Goal: Information Seeking & Learning: Learn about a topic

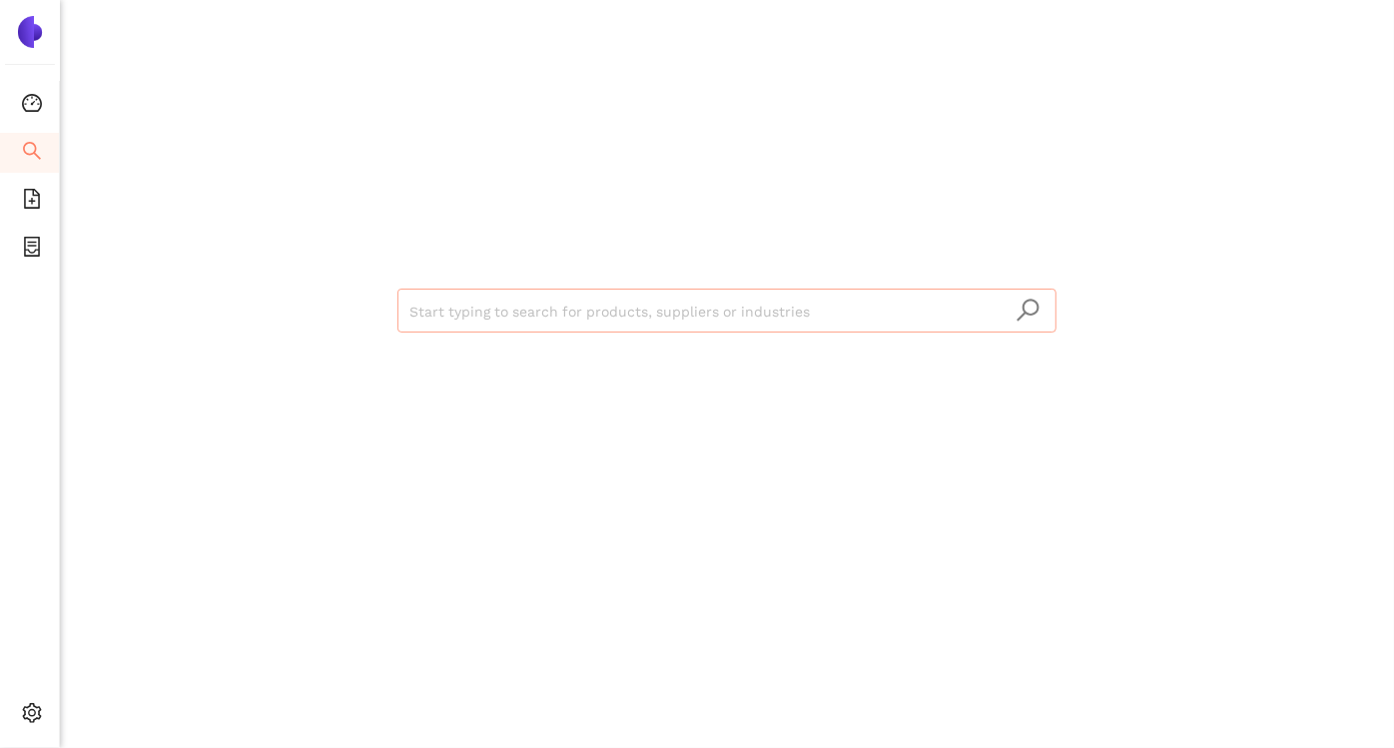
click at [510, 290] on input "search" at bounding box center [726, 312] width 635 height 44
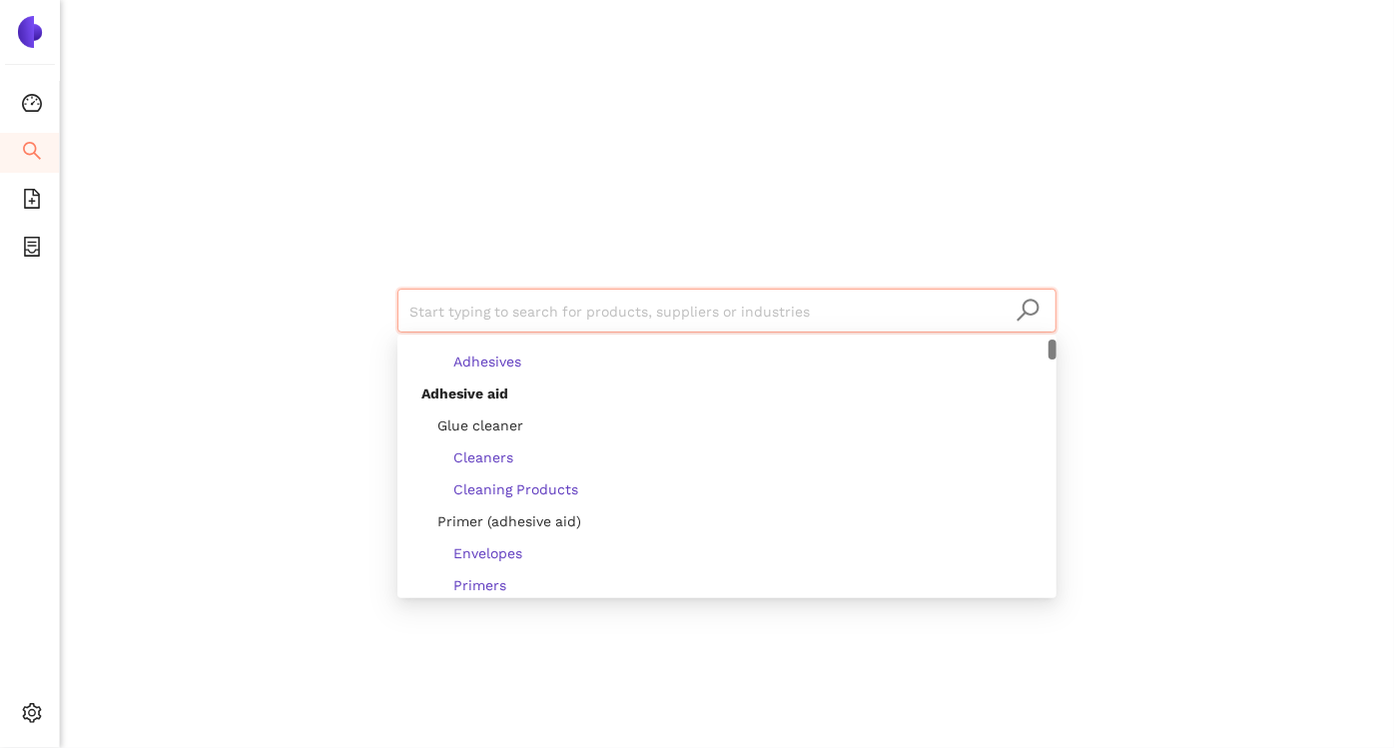
scroll to position [186, 0]
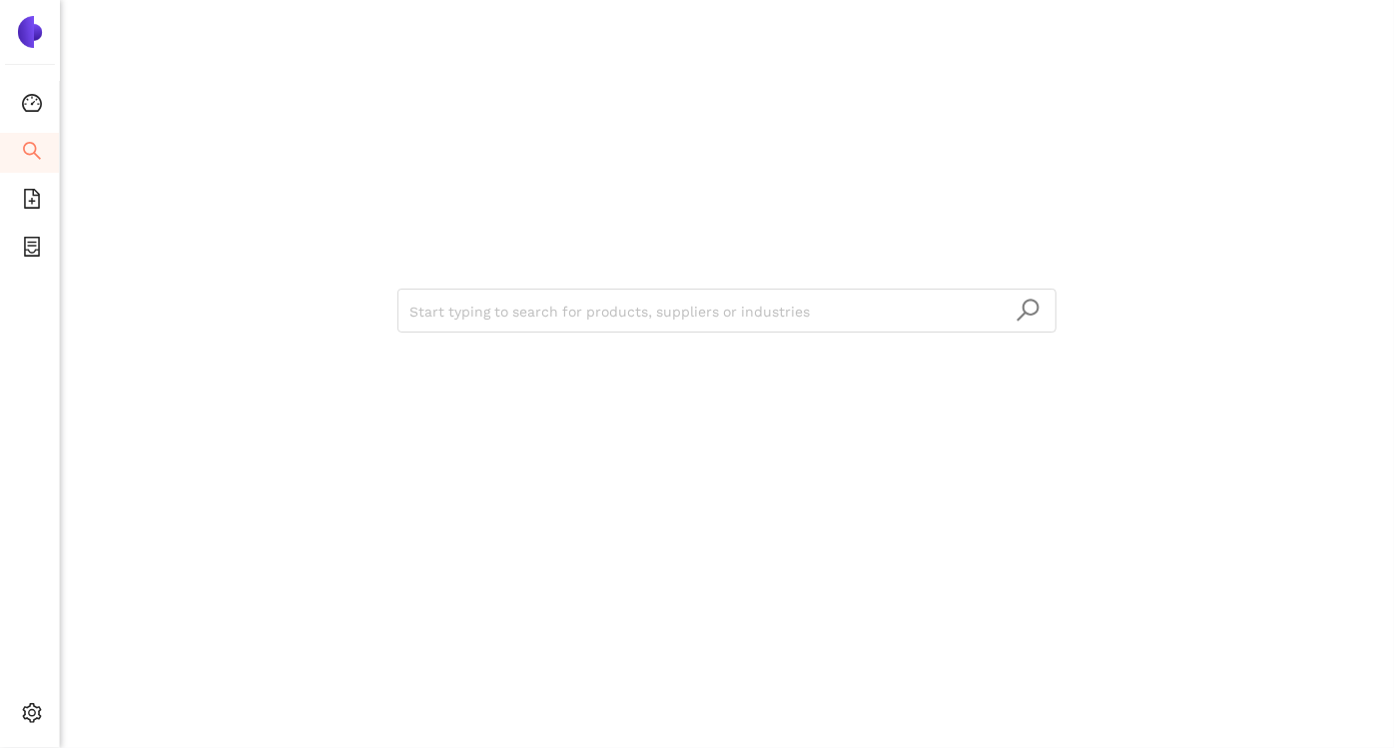
click at [151, 225] on div "Start typing to search for products, suppliers or industries" at bounding box center [727, 308] width 1198 height 616
click at [34, 191] on icon "file-add" at bounding box center [32, 199] width 20 height 20
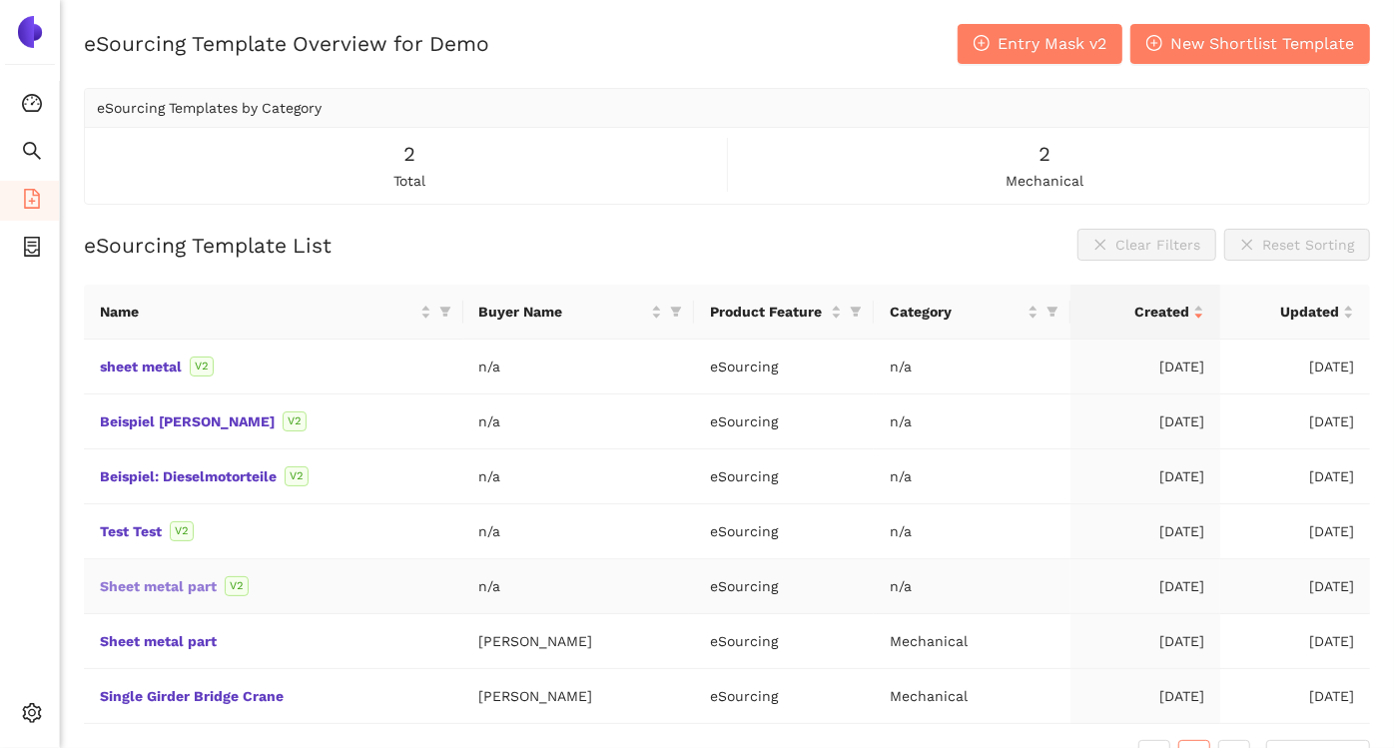
click at [0, 0] on link "Sheet metal part" at bounding box center [0, 0] width 0 height 0
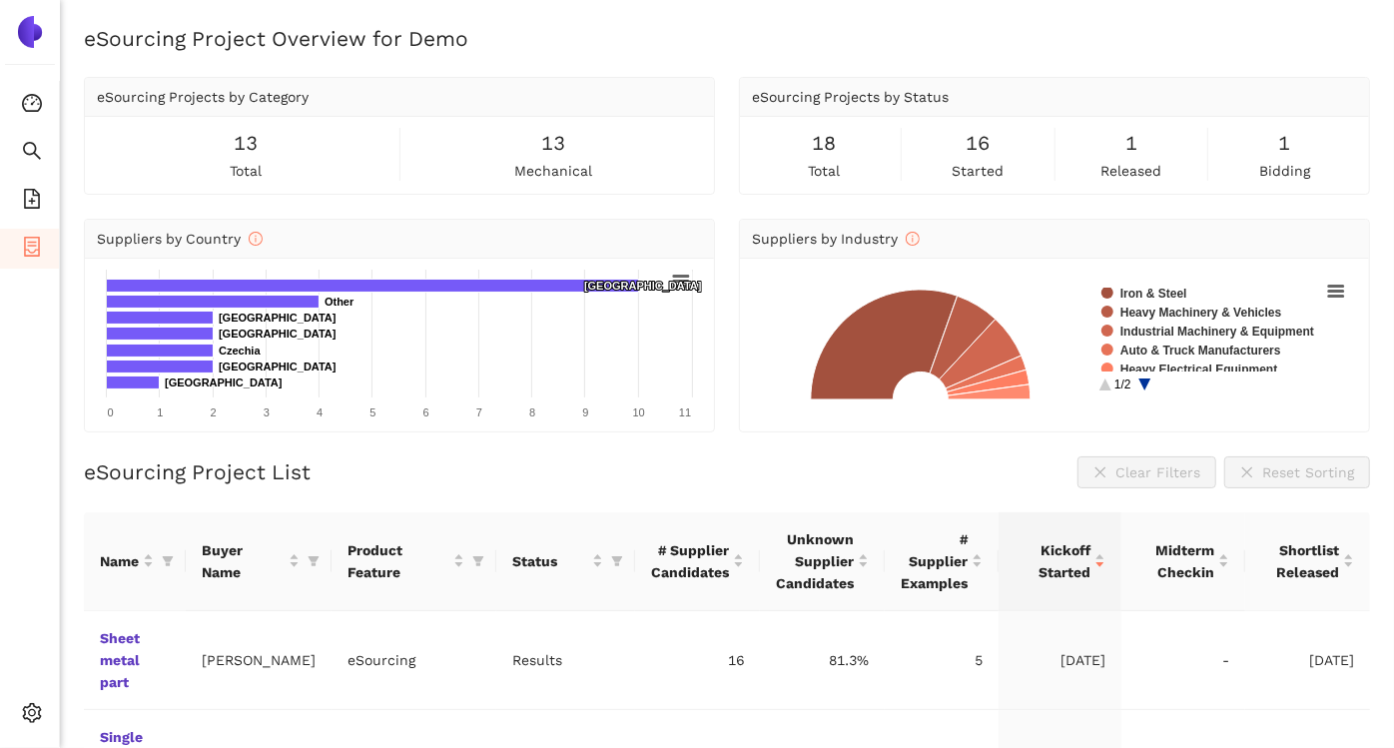
scroll to position [144, 0]
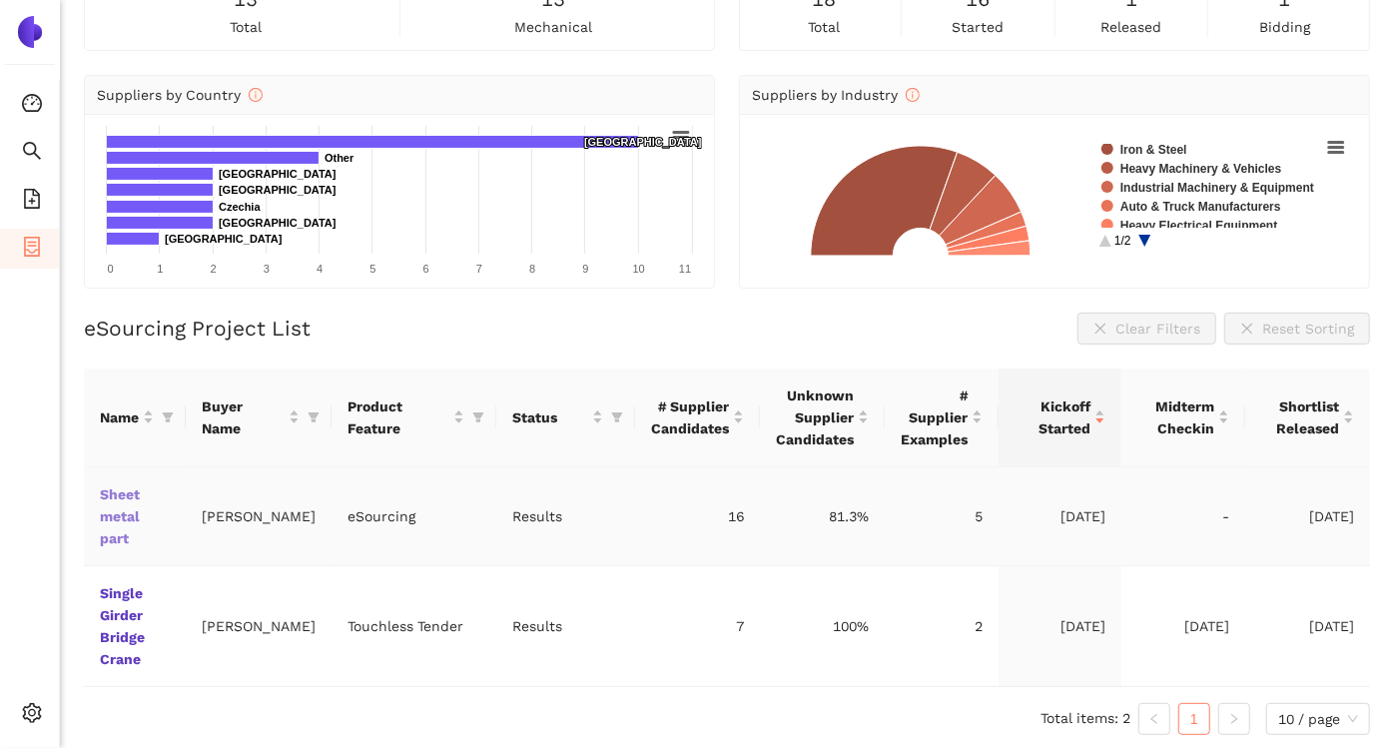
click at [0, 0] on link "Sheet metal part" at bounding box center [0, 0] width 0 height 0
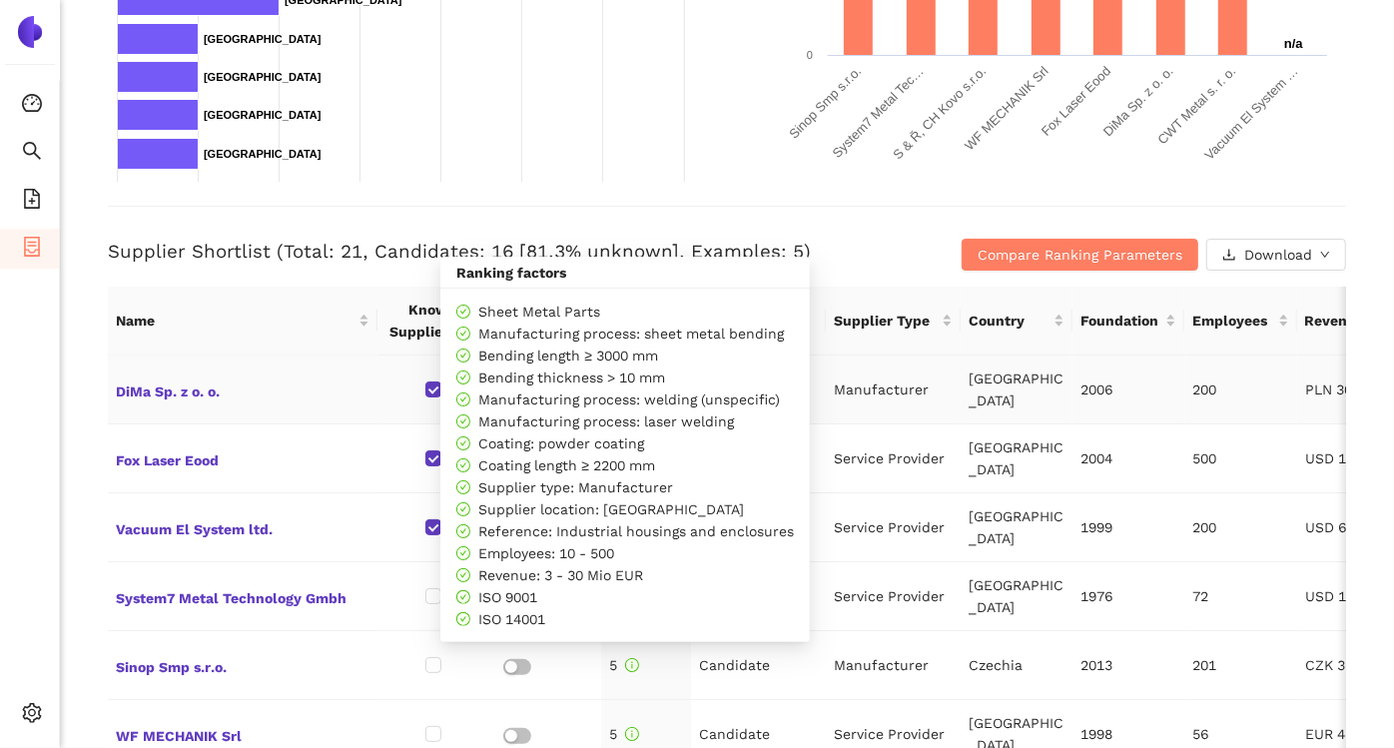
scroll to position [627, 0]
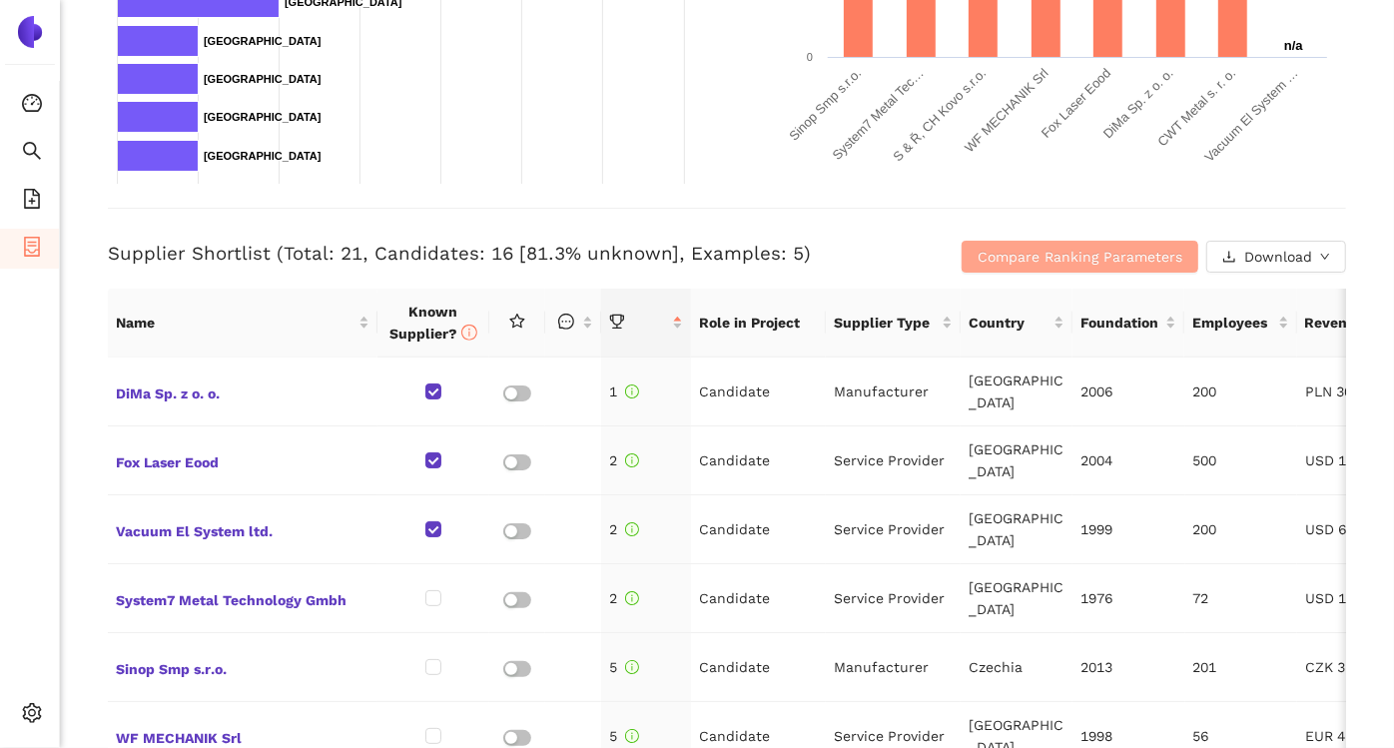
click at [1007, 251] on span "Compare Ranking Parameters" at bounding box center [1080, 257] width 205 height 22
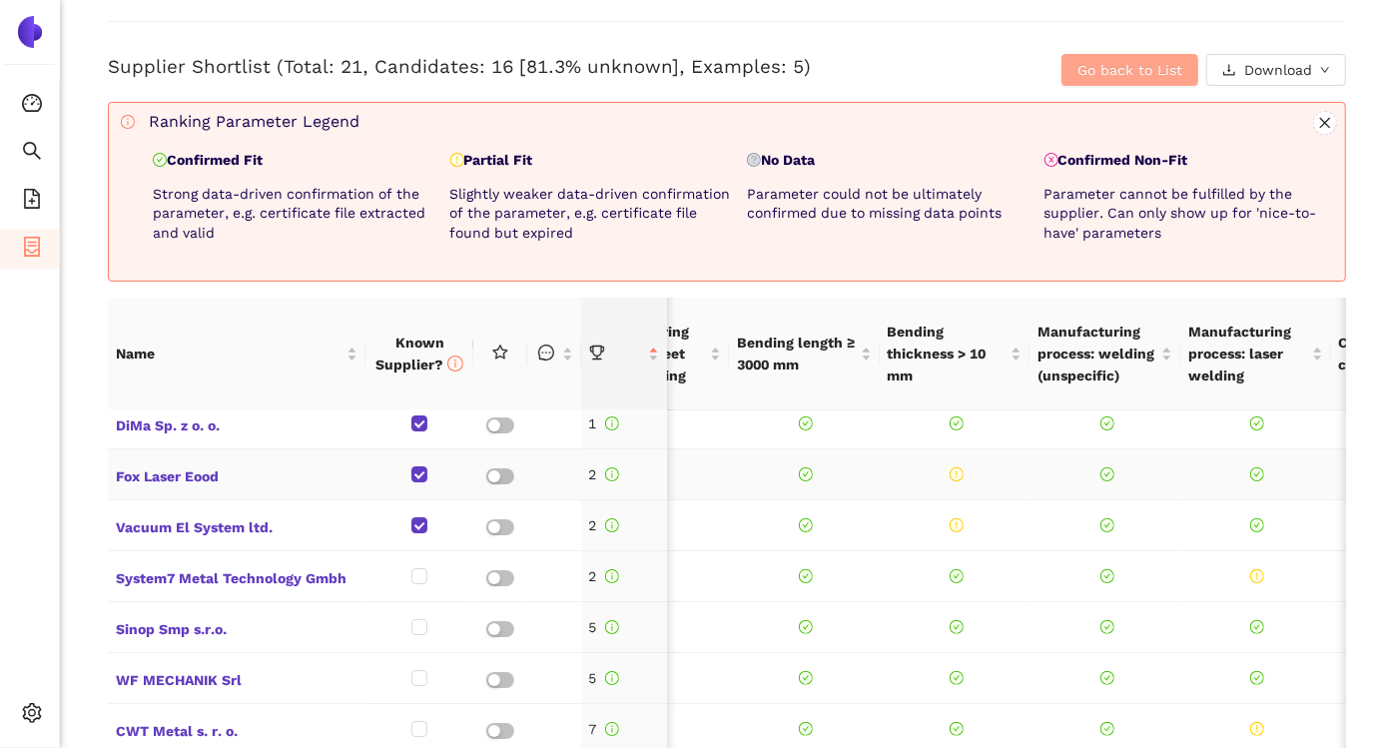
scroll to position [0, 237]
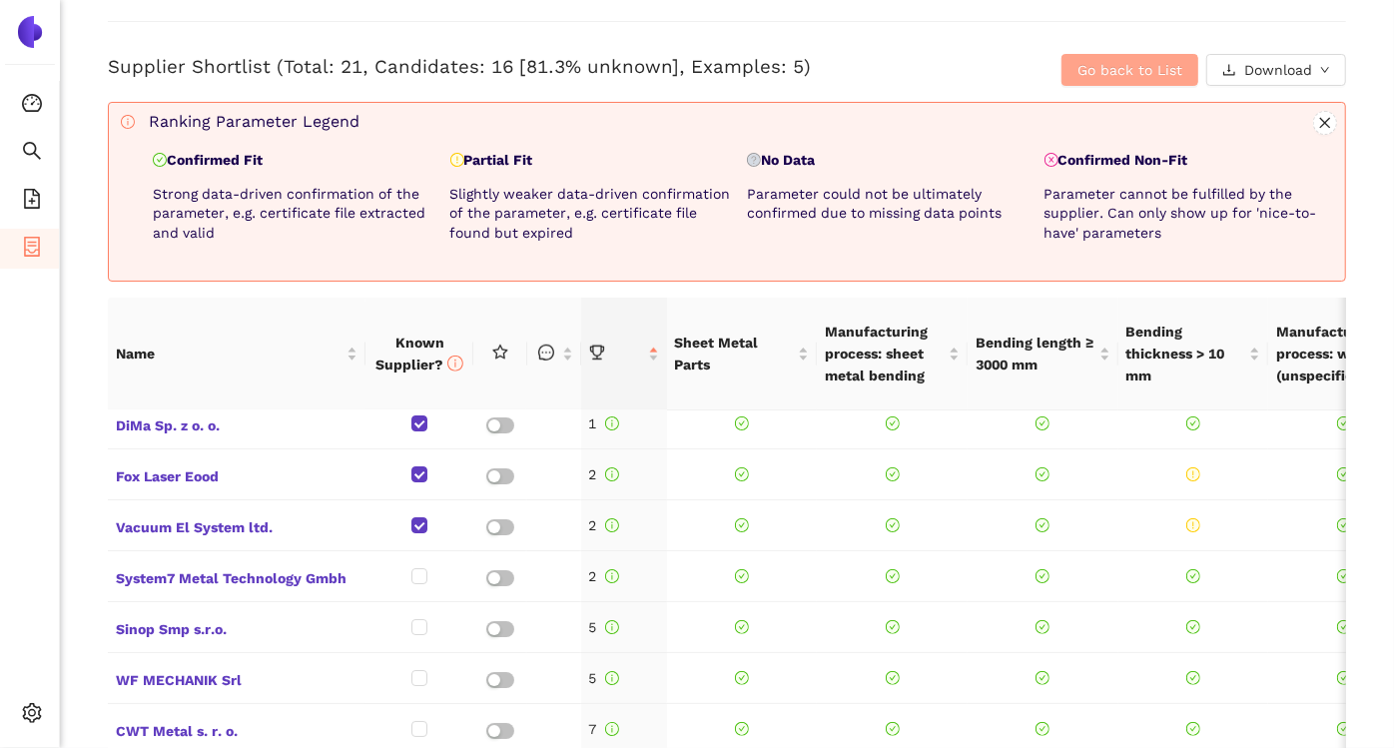
click at [1083, 62] on span "Go back to List" at bounding box center [1129, 70] width 105 height 22
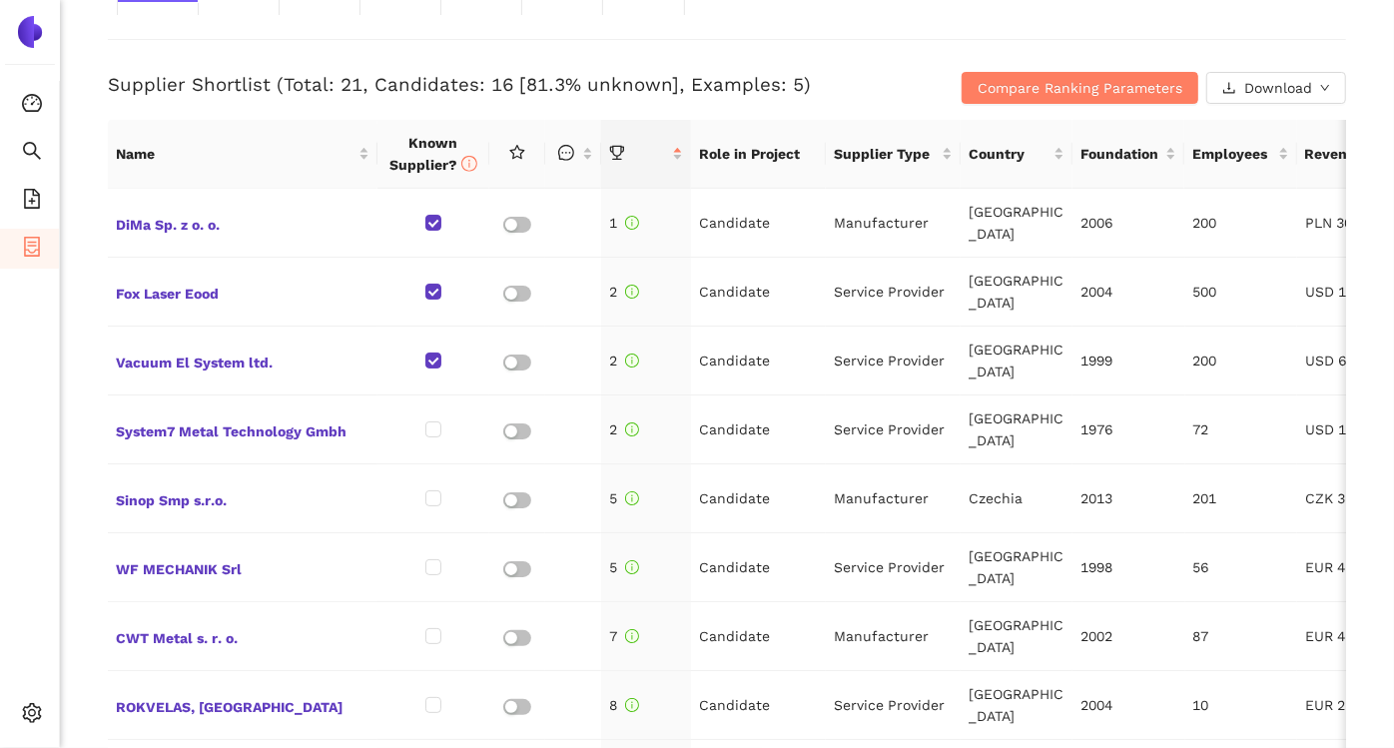
click at [614, 82] on h3 "Supplier Shortlist (Total: 21, Candidates: 16 [81.3% unknown], Examples: 5)" at bounding box center [521, 85] width 826 height 26
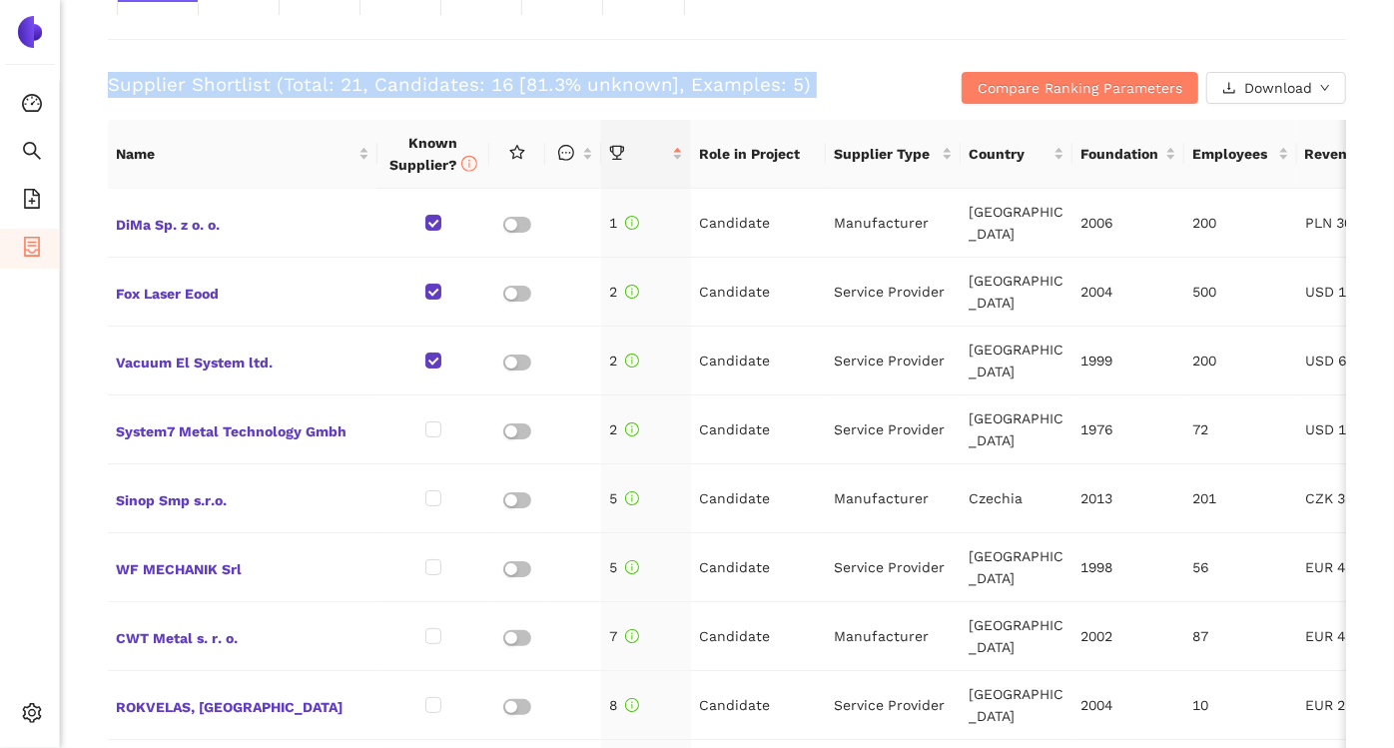
click at [614, 82] on h3 "Supplier Shortlist (Total: 21, Candidates: 16 [81.3% unknown], Examples: 5)" at bounding box center [521, 85] width 826 height 26
click at [839, 84] on h3 "Supplier Shortlist (Total: 21, Candidates: 16 [81.3% unknown], Examples: 5)" at bounding box center [521, 85] width 826 height 26
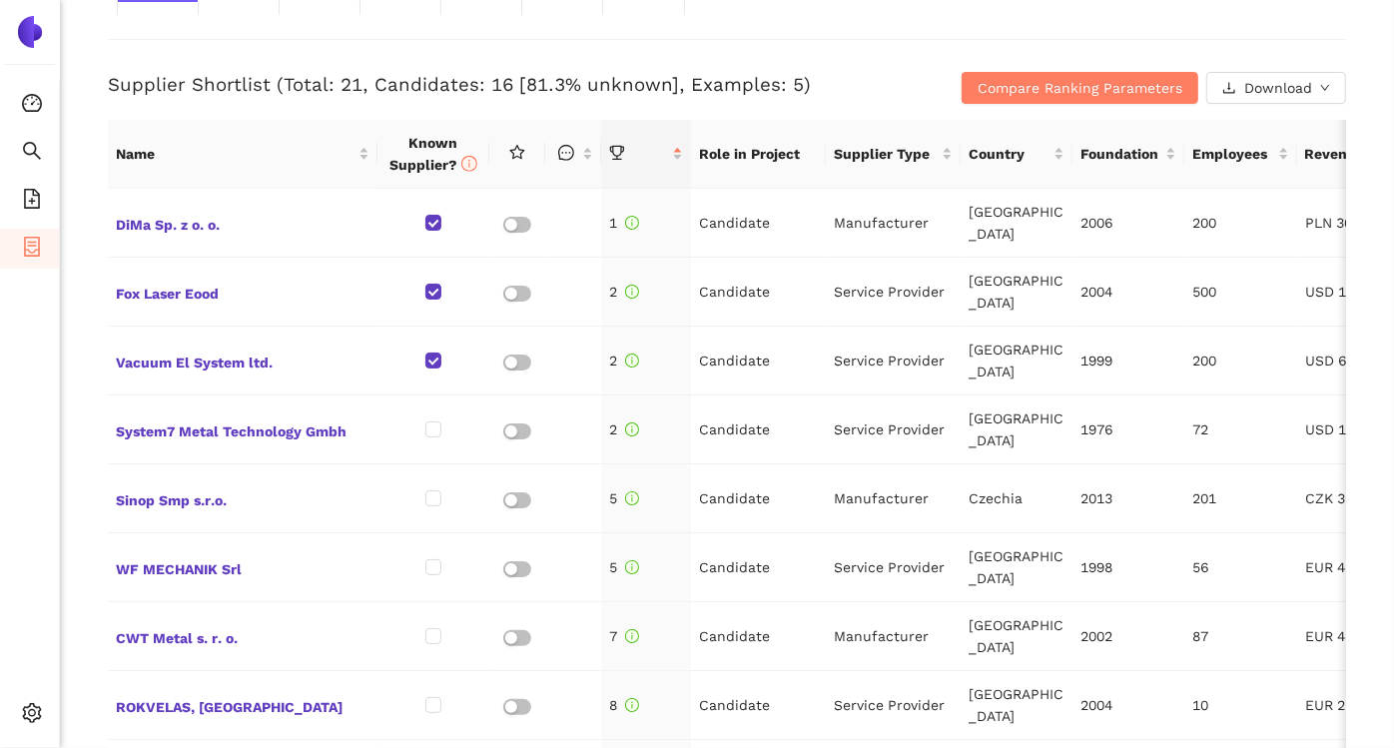
click at [746, 84] on h3 "Supplier Shortlist (Total: 21, Candidates: 16 [81.3% unknown], Examples: 5)" at bounding box center [521, 85] width 826 height 26
drag, startPoint x: 746, startPoint y: 84, endPoint x: 719, endPoint y: 84, distance: 27.0
click at [719, 84] on h3 "Supplier Shortlist (Total: 21, Candidates: 16 [81.3% unknown], Examples: 5)" at bounding box center [521, 85] width 826 height 26
click at [607, 86] on h3 "Supplier Shortlist (Total: 21, Candidates: 16 [81.3% unknown], Examples: 5)" at bounding box center [521, 85] width 826 height 26
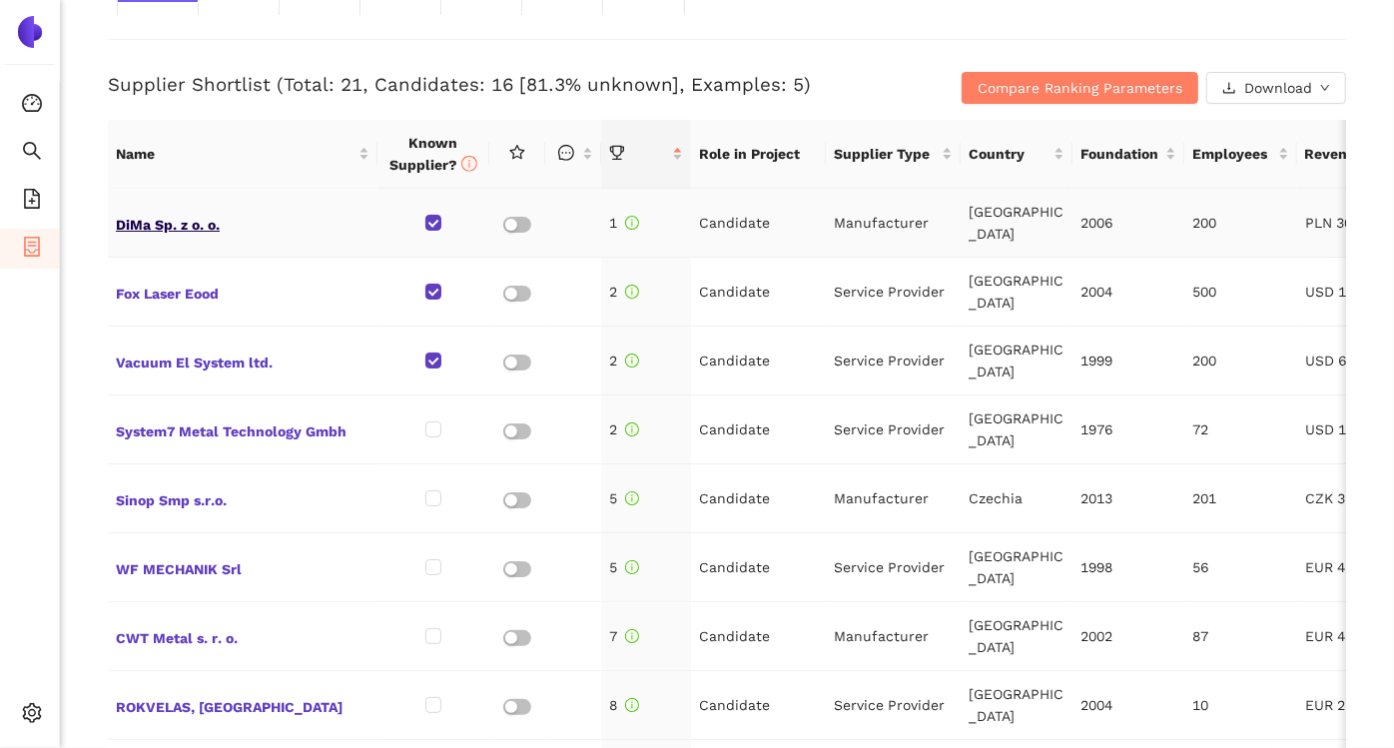
click at [134, 221] on span "DiMa Sp. z o. o." at bounding box center [243, 223] width 254 height 26
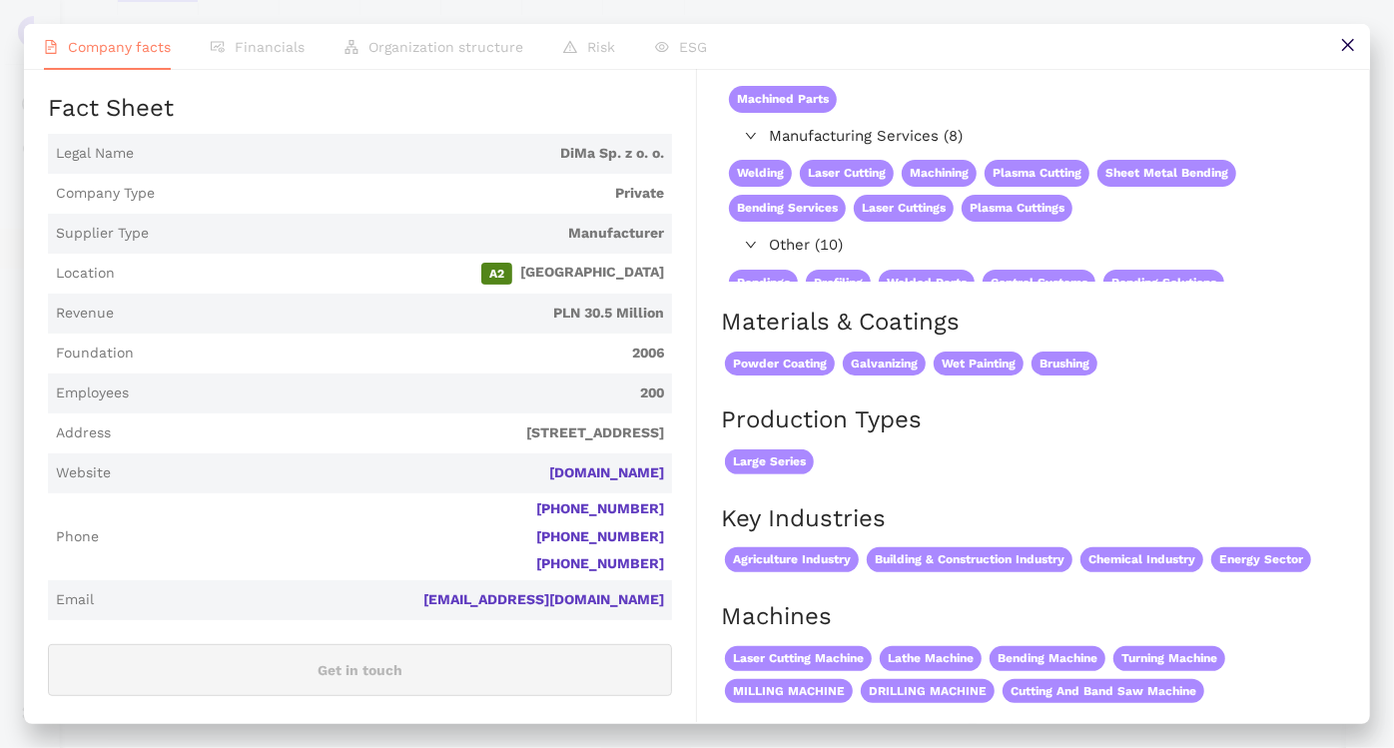
scroll to position [0, 0]
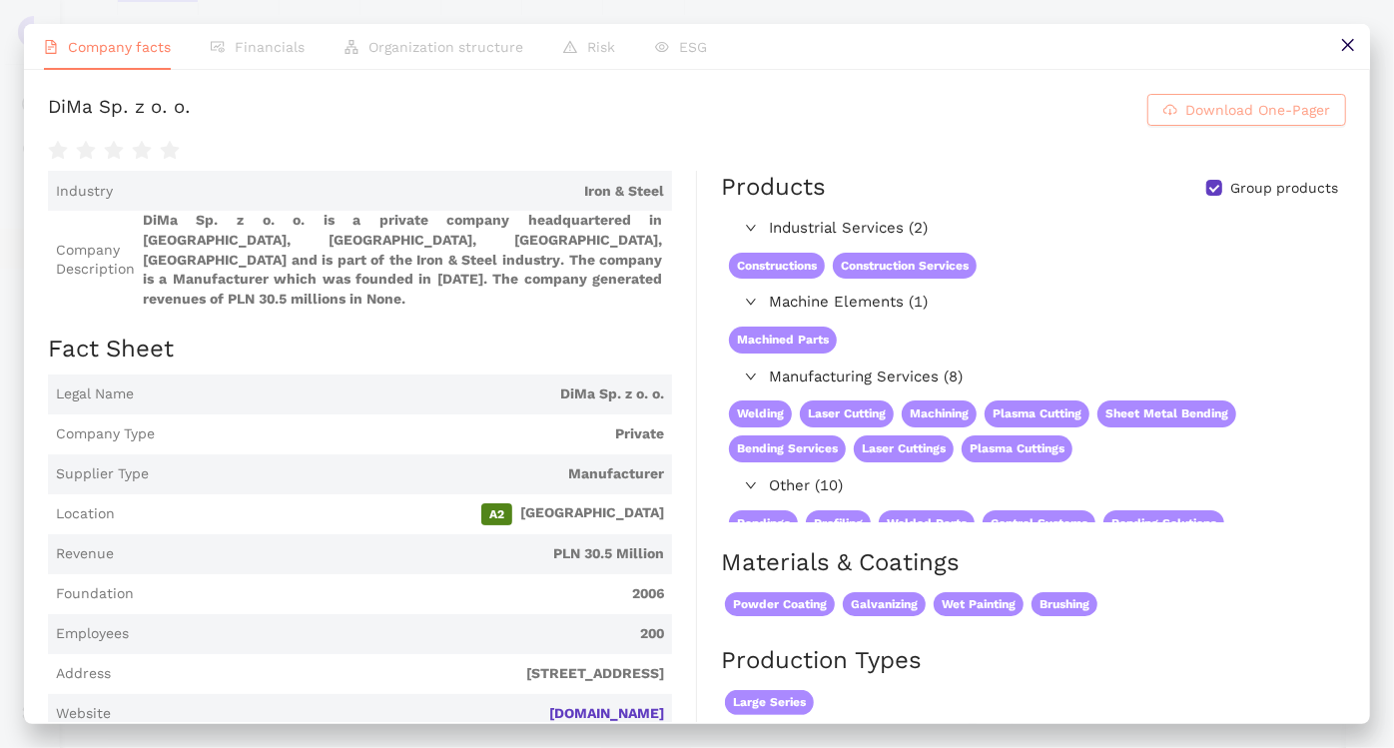
click at [1260, 117] on span "Download One-Pager" at bounding box center [1257, 110] width 145 height 22
click at [1350, 46] on icon "close" at bounding box center [1348, 45] width 16 height 16
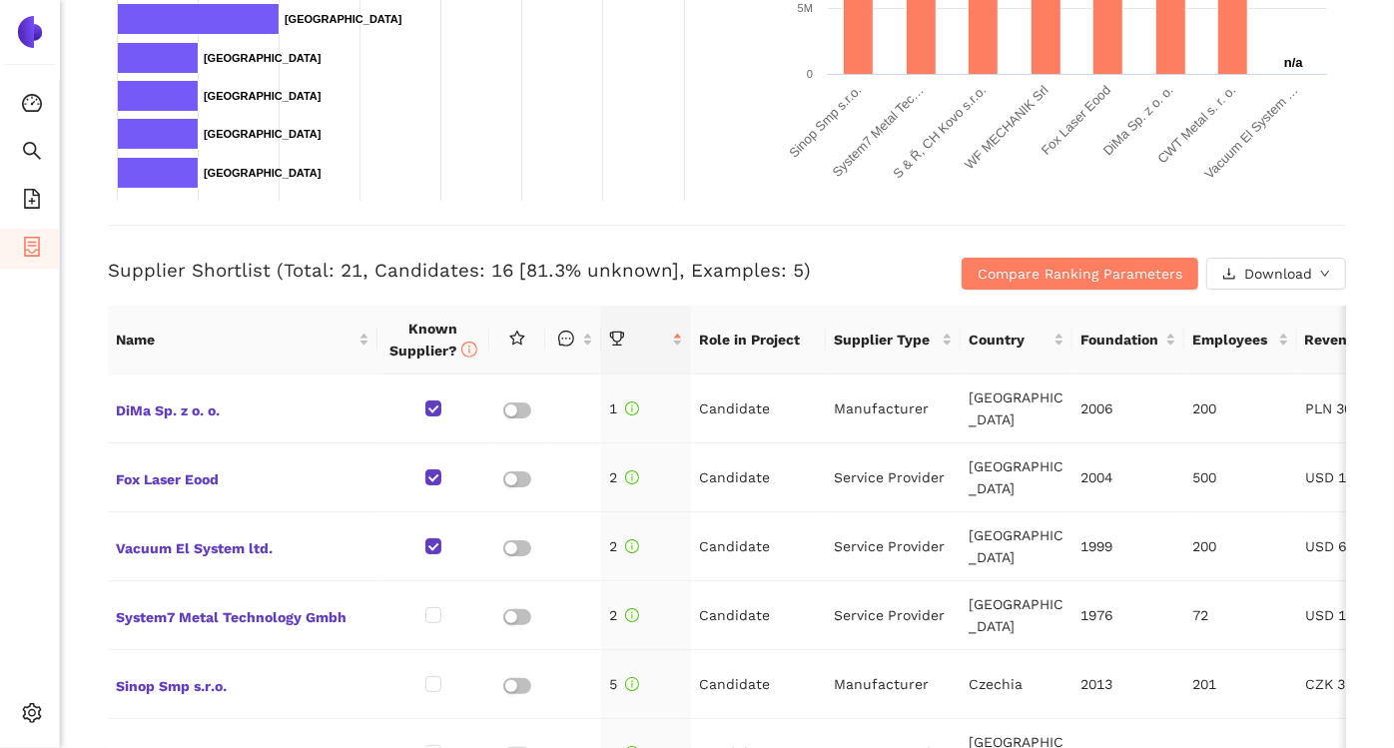
scroll to position [601, 0]
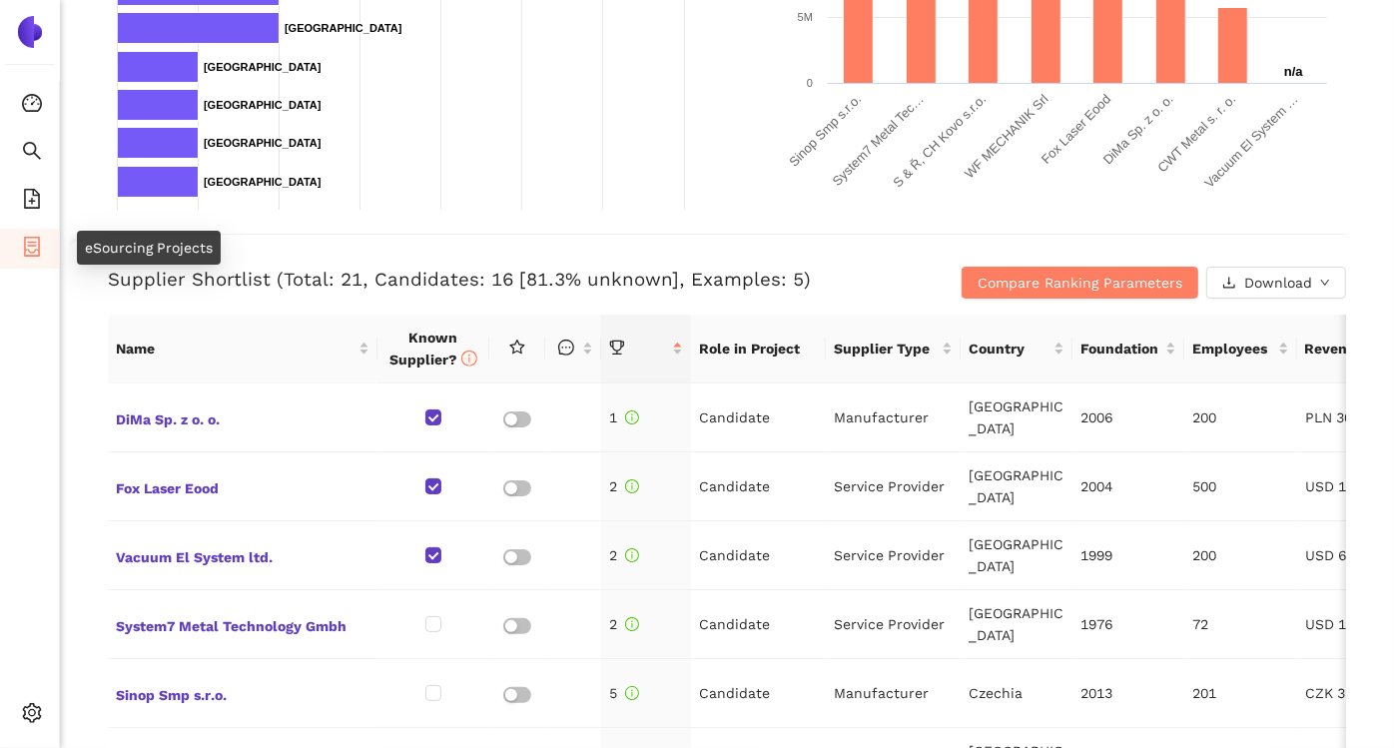
click at [22, 253] on icon "container" at bounding box center [32, 247] width 20 height 20
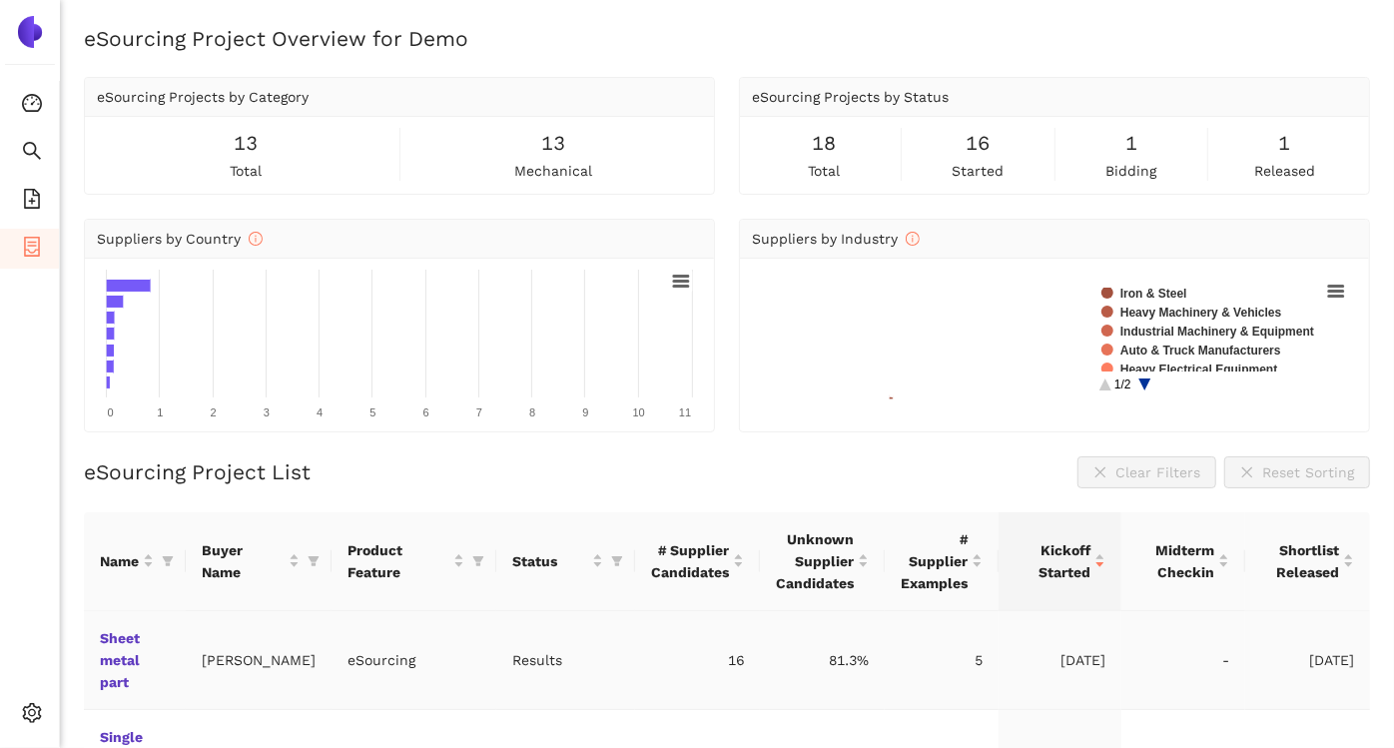
scroll to position [144, 0]
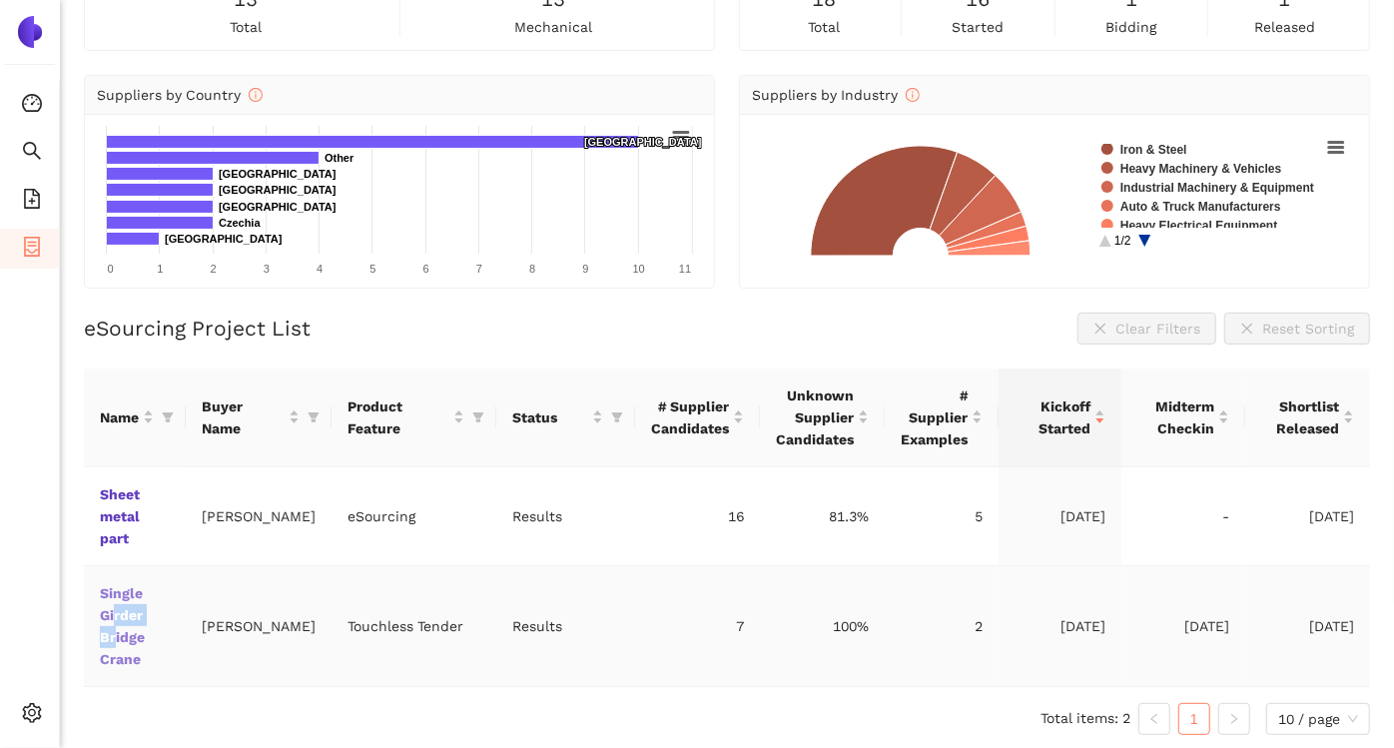
drag, startPoint x: 116, startPoint y: 620, endPoint x: 116, endPoint y: 632, distance: 12.0
click at [116, 632] on td "Single Girder Bridge Crane" at bounding box center [135, 626] width 102 height 121
click at [0, 0] on link "Single Girder Bridge Crane" at bounding box center [0, 0] width 0 height 0
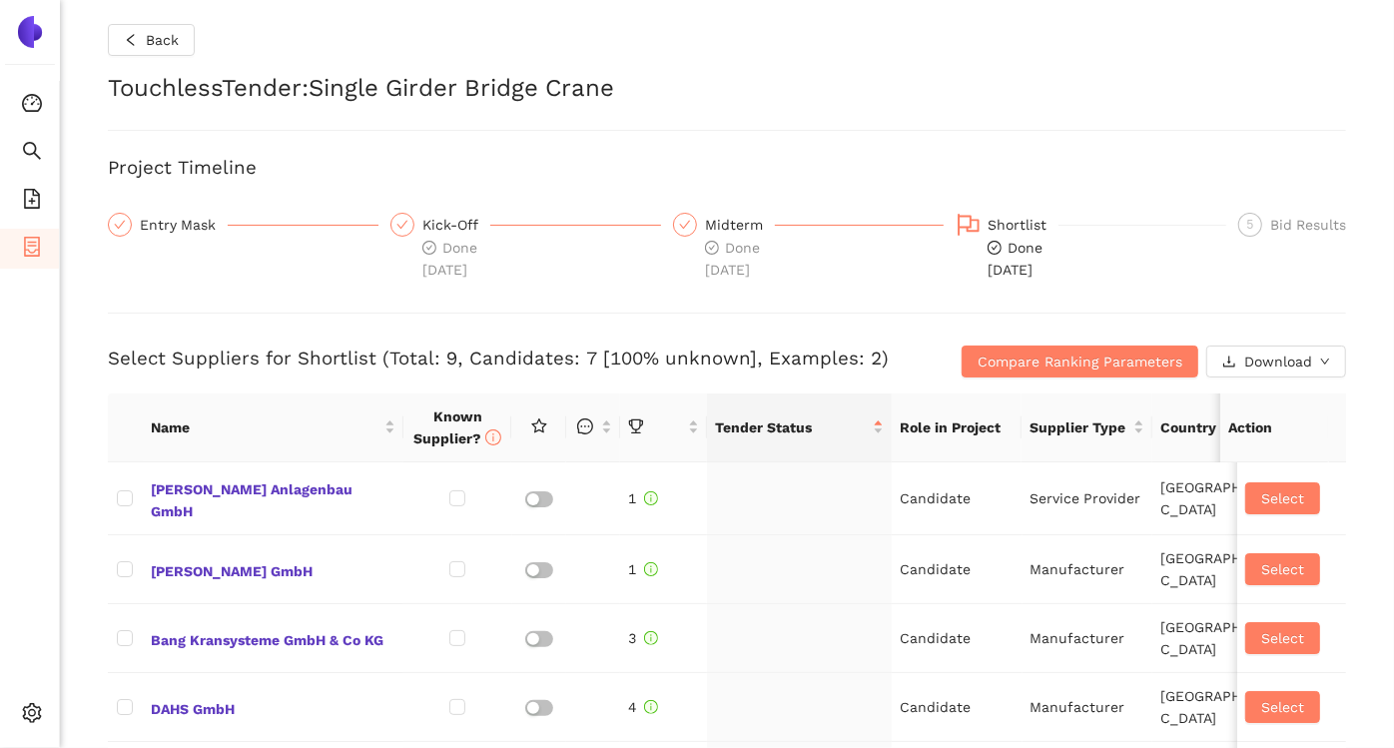
checkbox input "true"
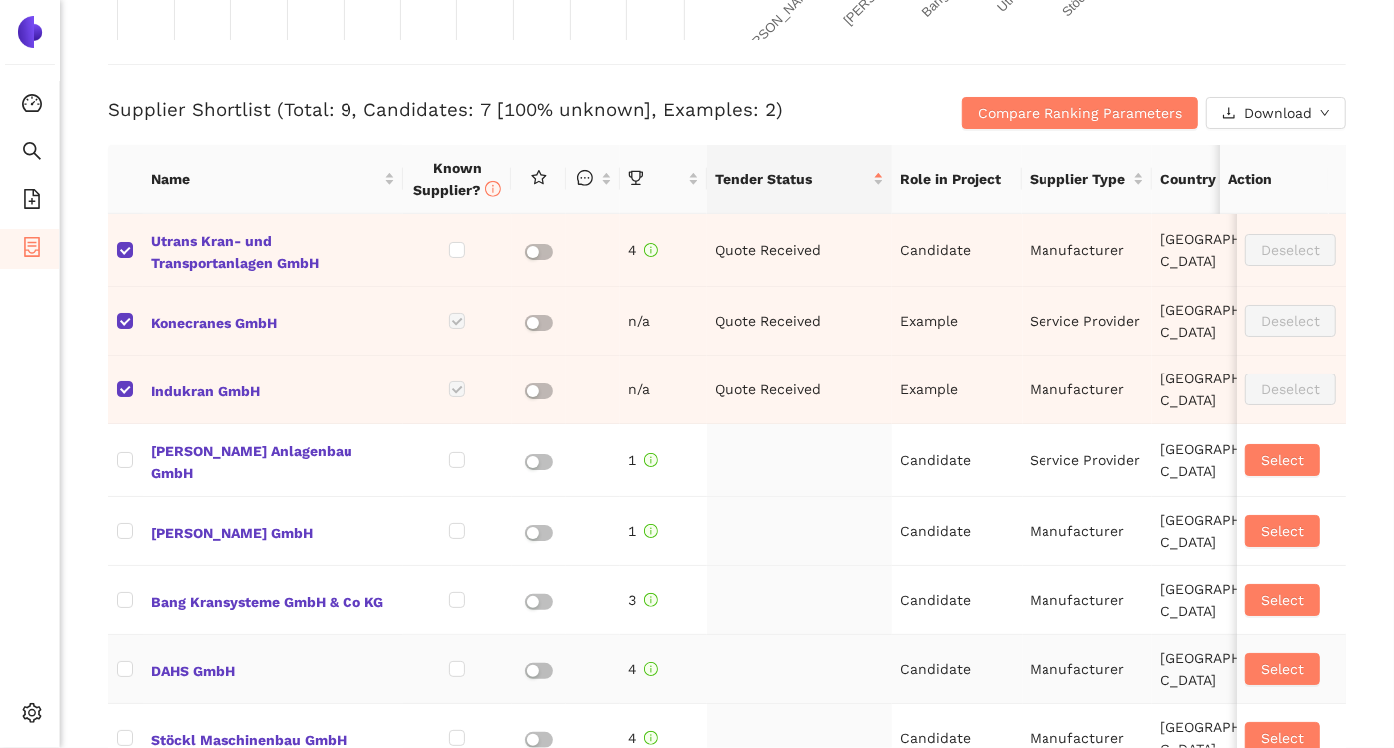
scroll to position [985, 0]
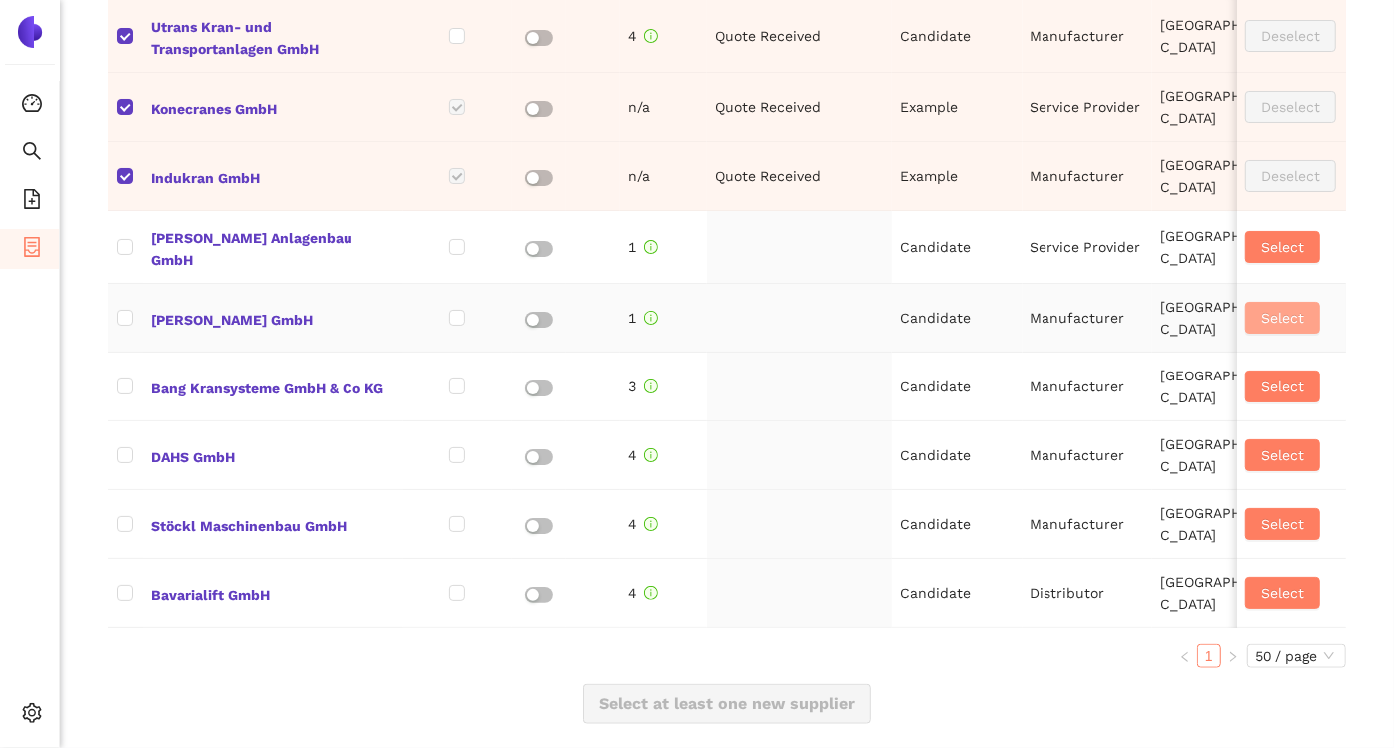
click at [1261, 307] on span "Select" at bounding box center [1282, 318] width 43 height 22
checkbox input "true"
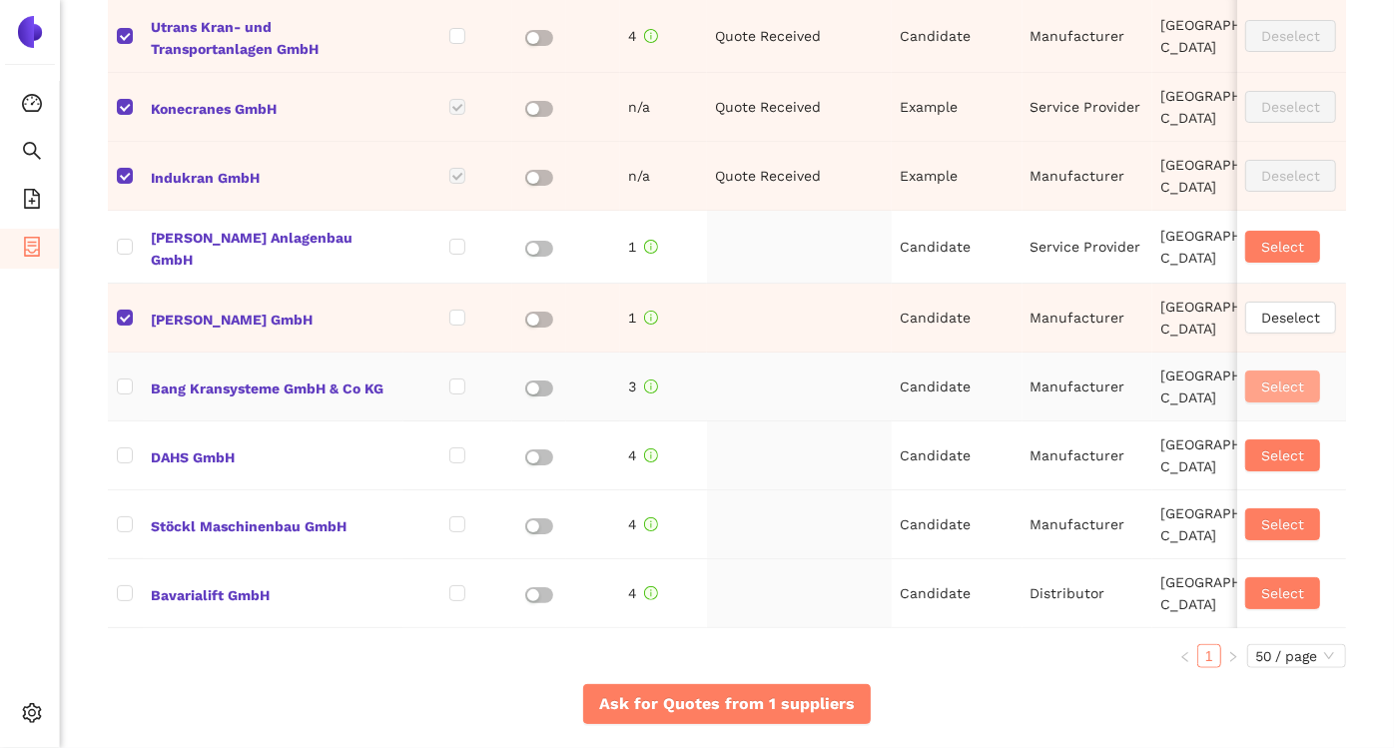
click at [1261, 375] on span "Select" at bounding box center [1282, 386] width 43 height 22
checkbox input "true"
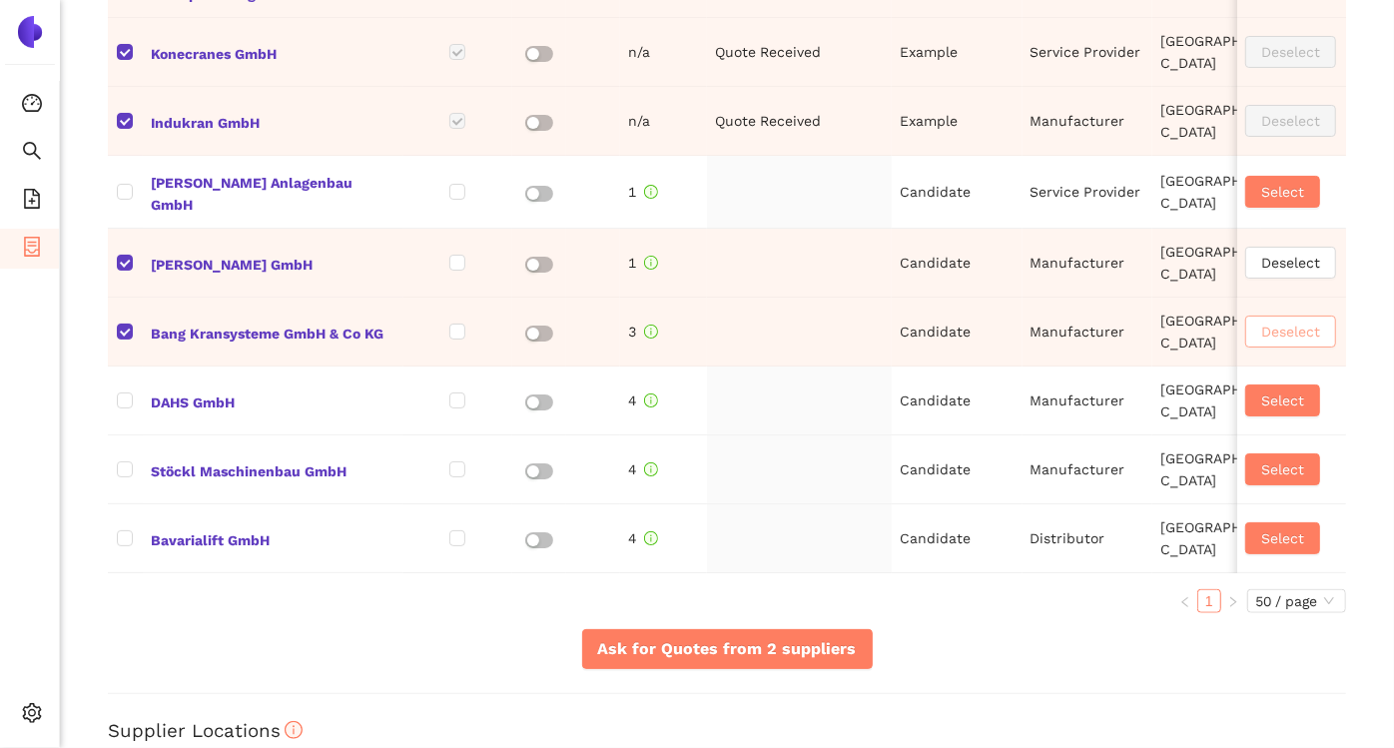
scroll to position [1040, 0]
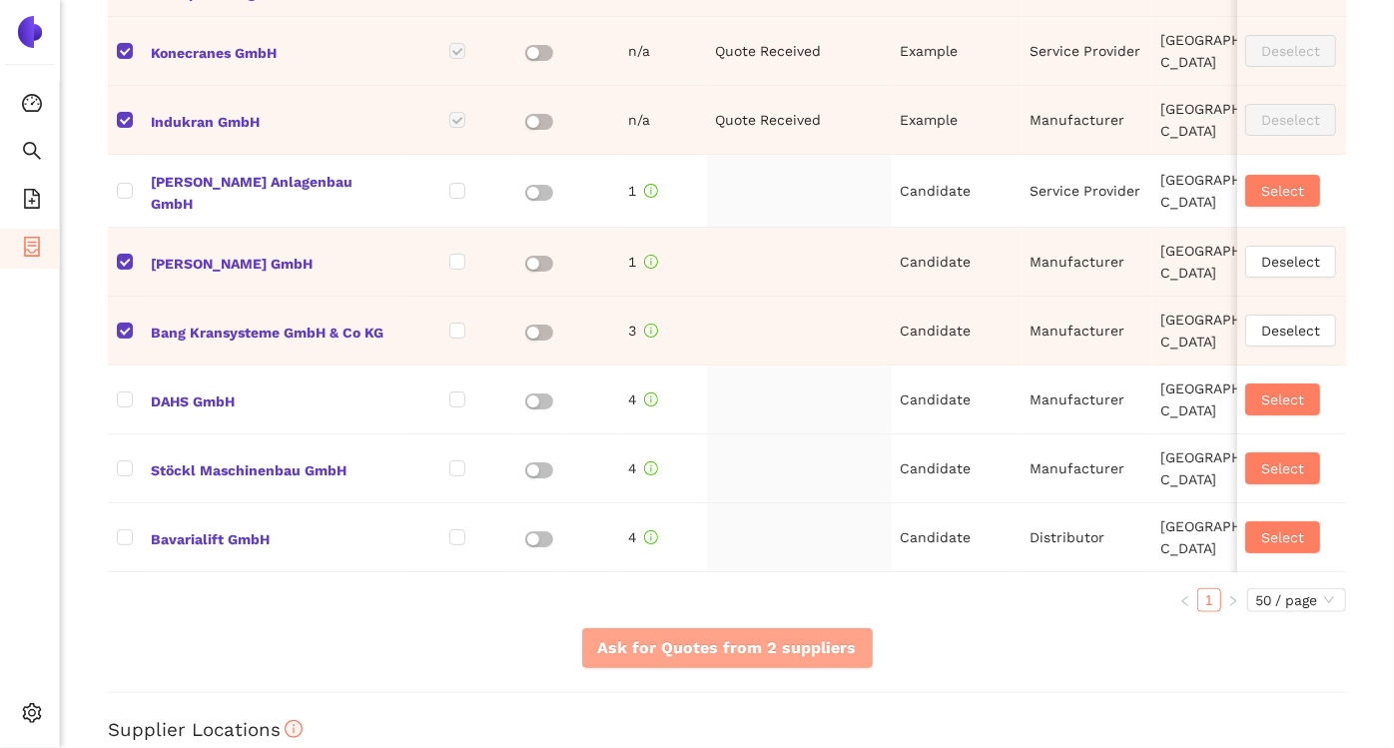
click at [722, 660] on span "Ask for Quotes from 2 suppliers" at bounding box center [727, 647] width 259 height 25
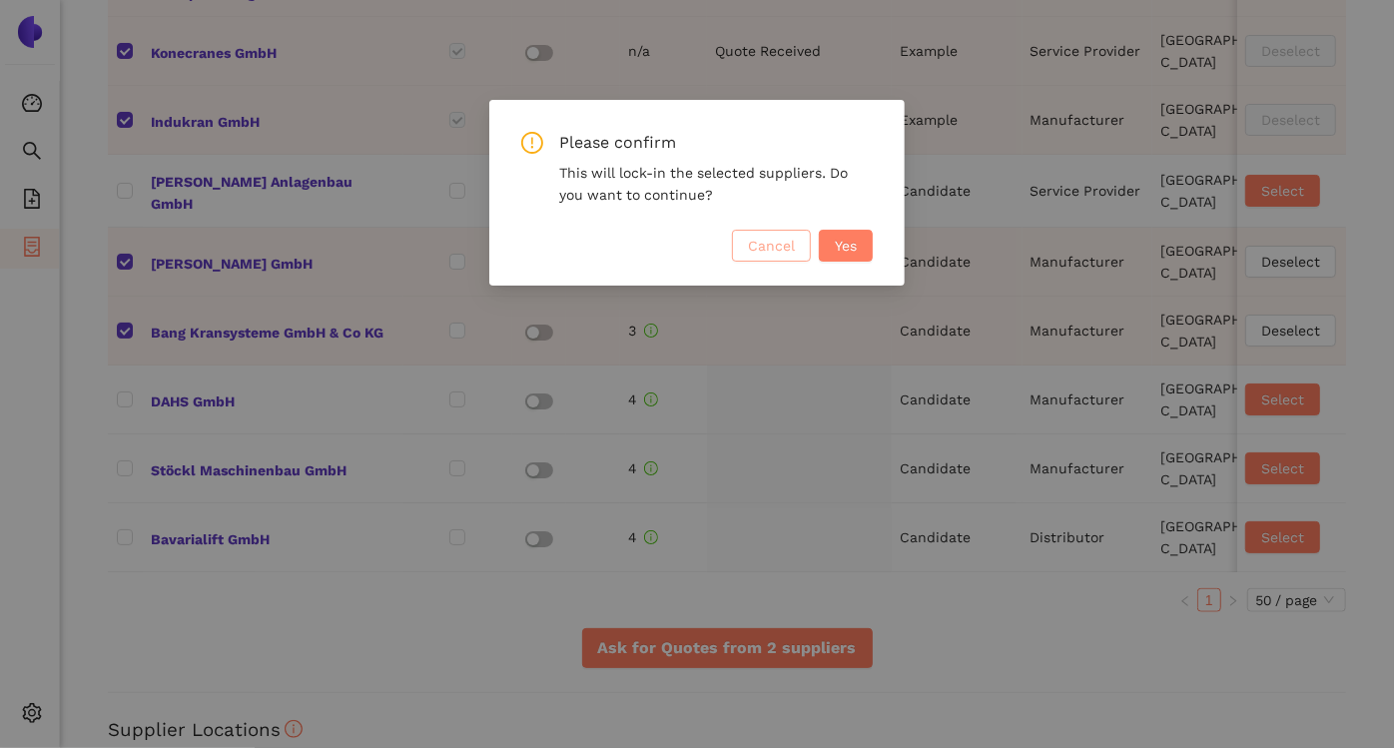
click at [752, 243] on span "Cancel" at bounding box center [771, 246] width 47 height 22
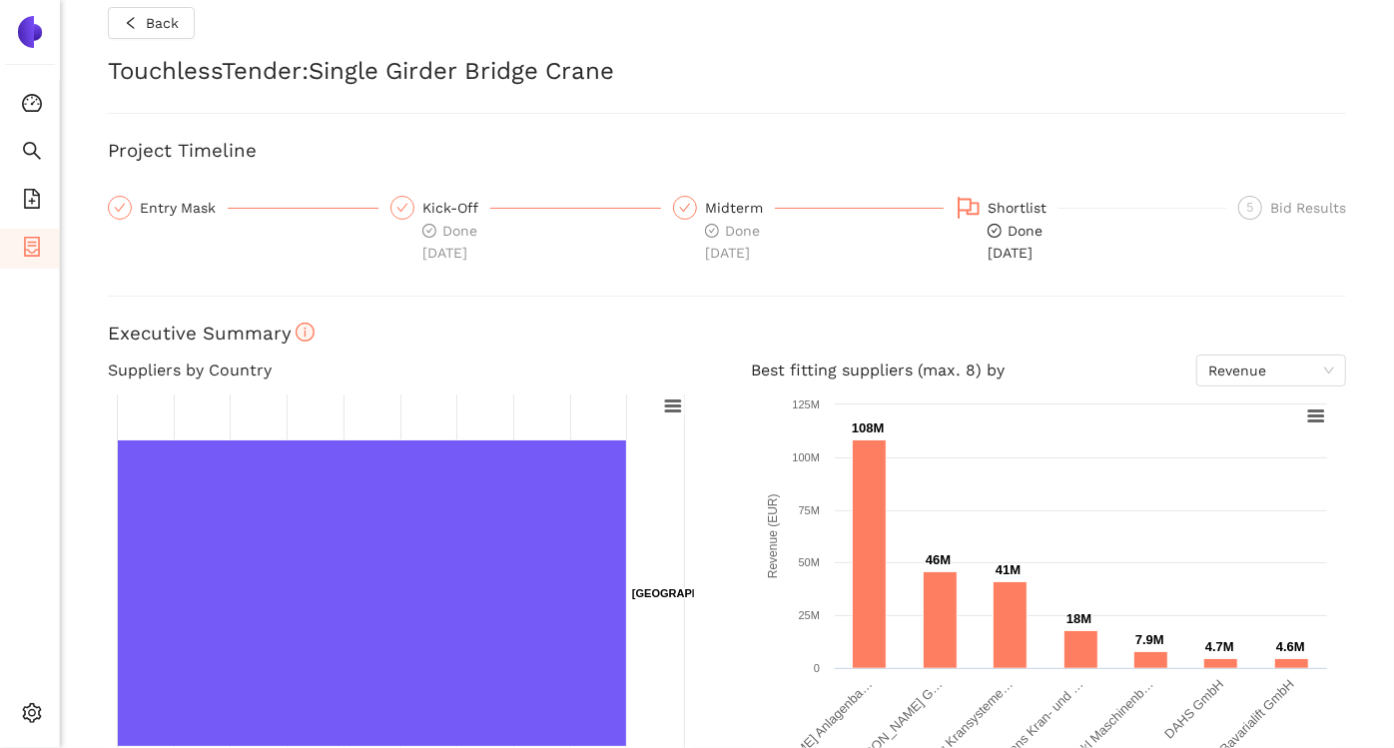
scroll to position [0, 0]
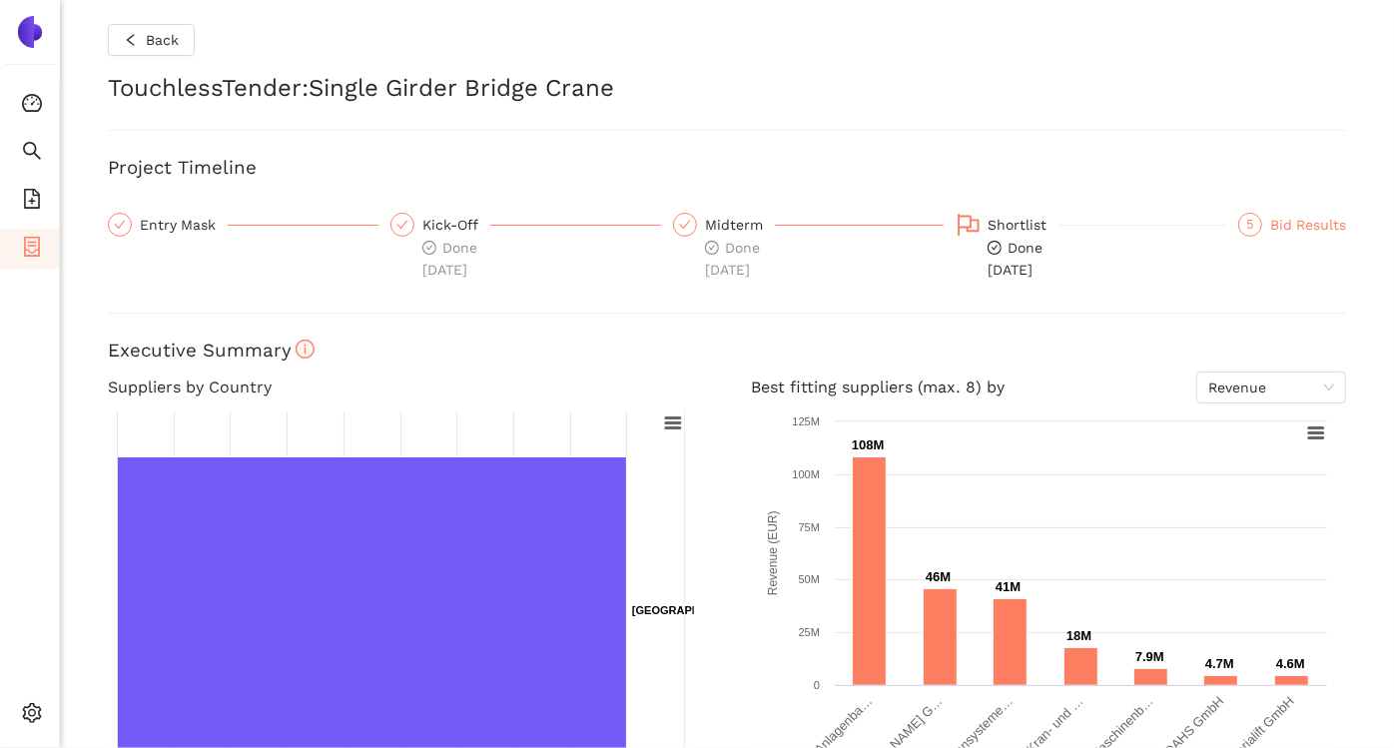
click at [1274, 228] on div "Bid Results" at bounding box center [1308, 225] width 76 height 24
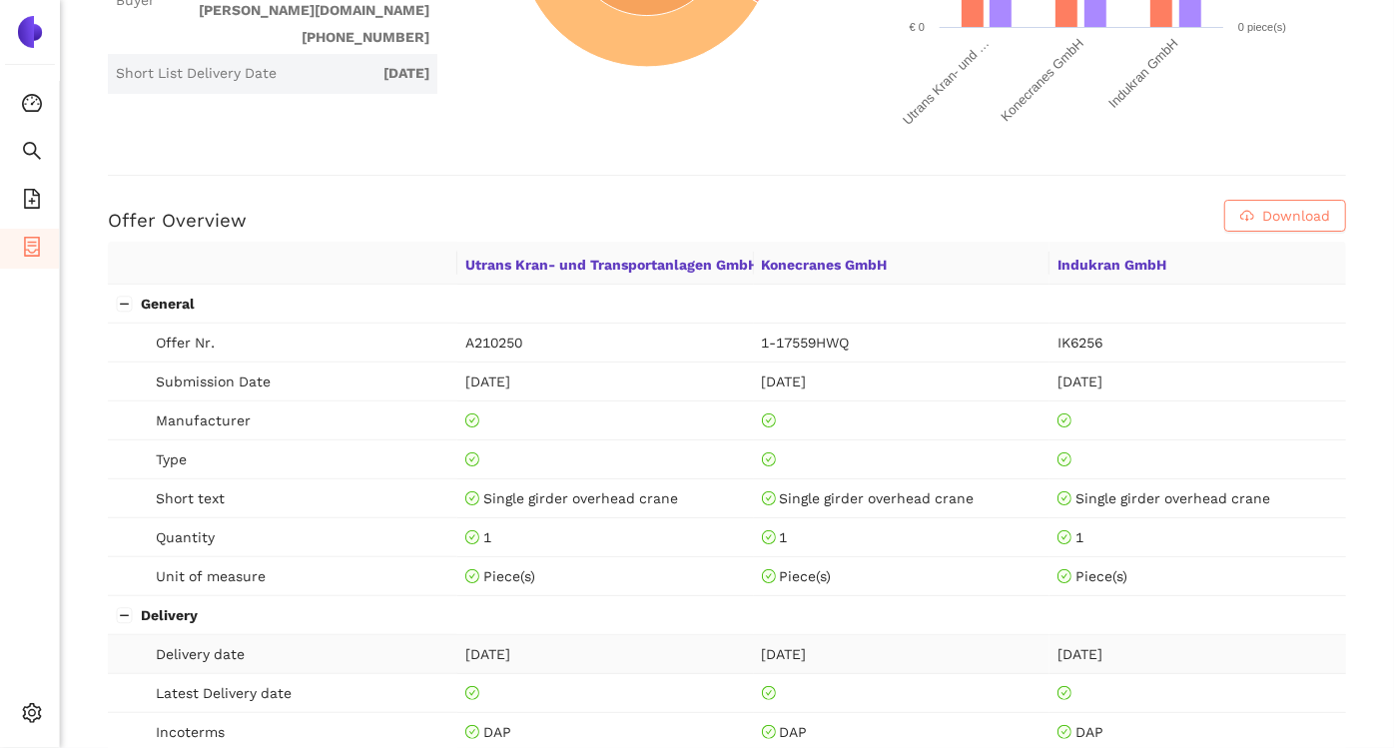
scroll to position [653, 0]
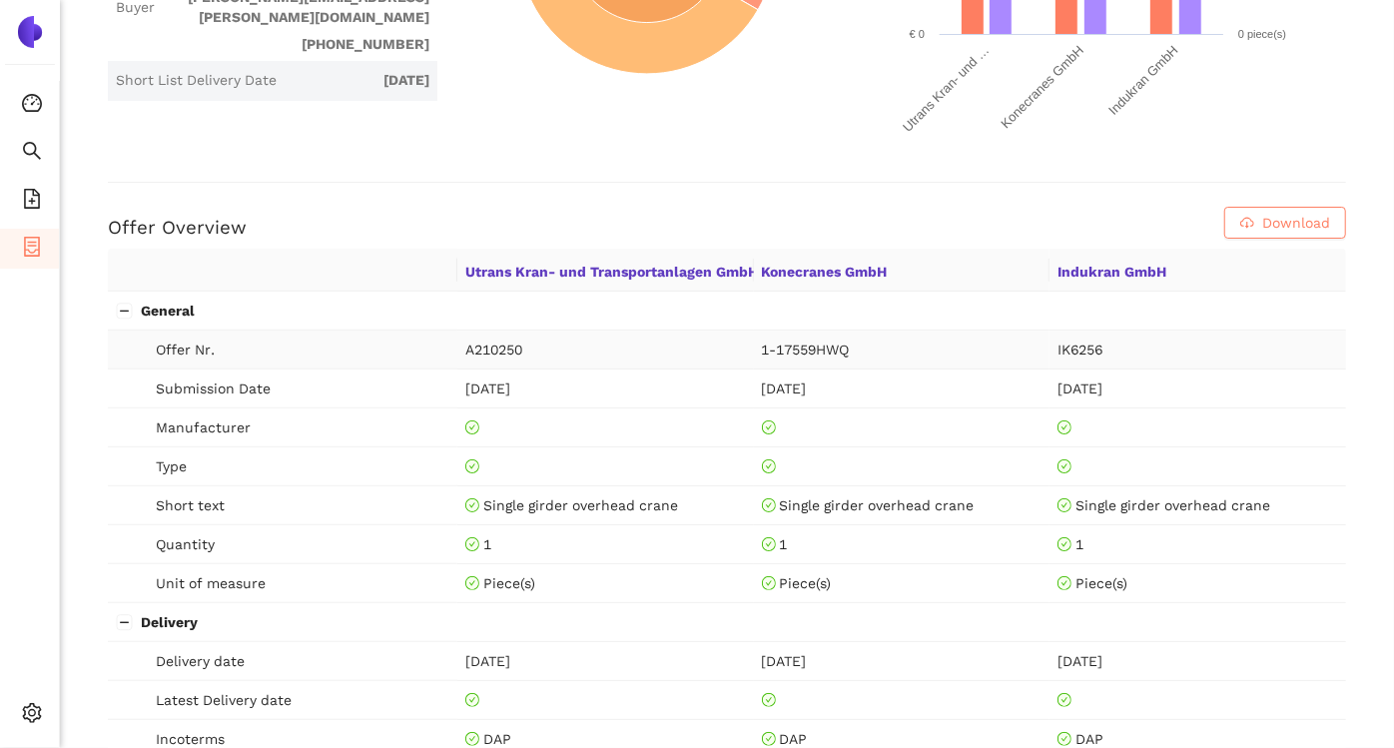
click at [179, 342] on span "Offer Nr." at bounding box center [303, 350] width 294 height 22
drag, startPoint x: 179, startPoint y: 342, endPoint x: 163, endPoint y: 387, distance: 48.6
click at [163, 387] on span "Submission Date" at bounding box center [303, 388] width 294 height 22
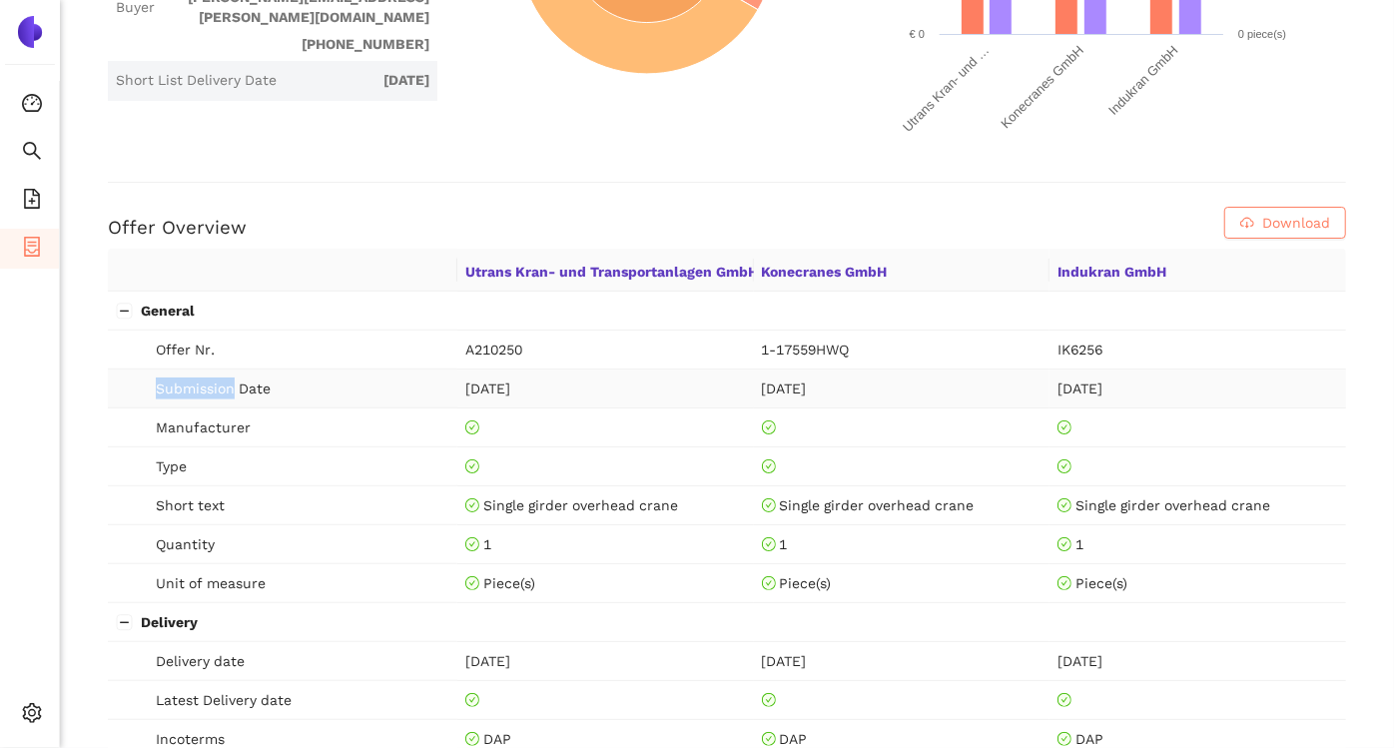
click at [163, 387] on span "Submission Date" at bounding box center [303, 388] width 294 height 22
click at [163, 427] on span "Manufacturer" at bounding box center [303, 427] width 294 height 22
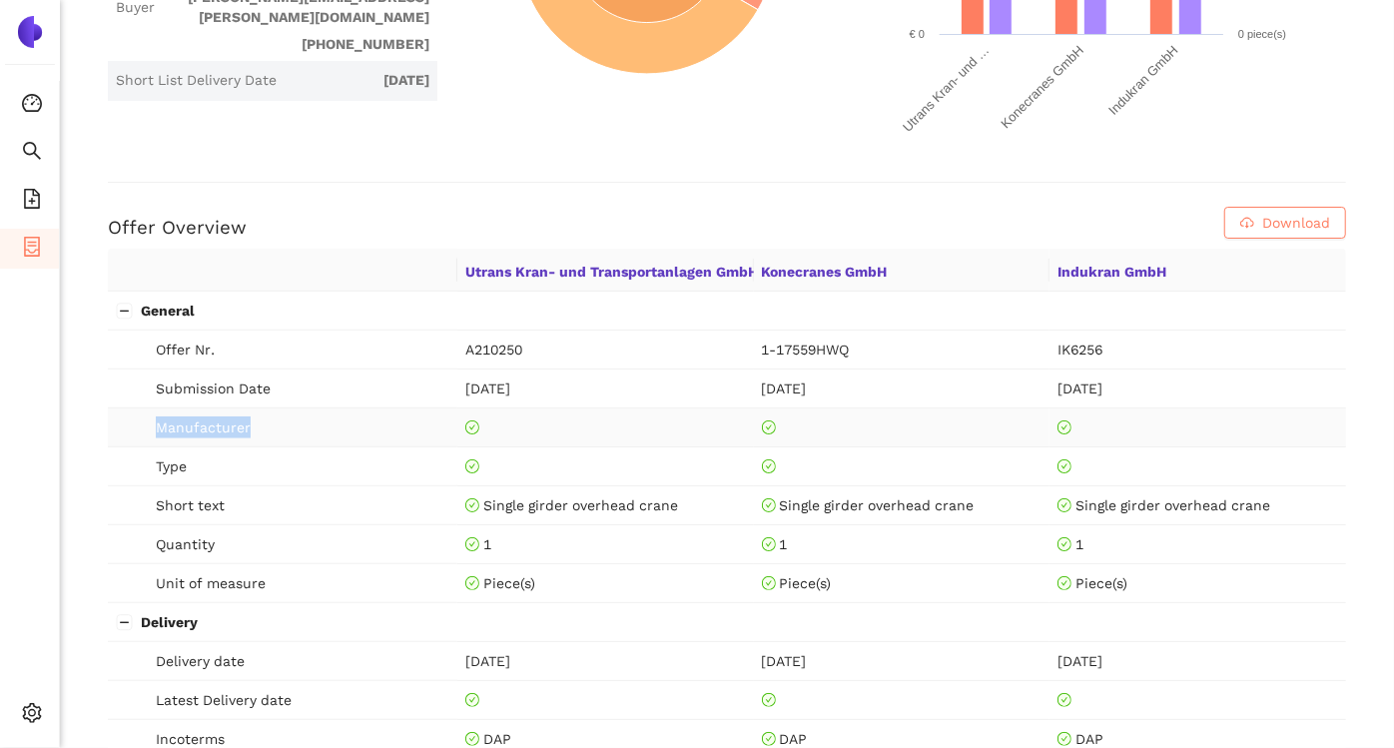
click at [163, 427] on span "Manufacturer" at bounding box center [303, 427] width 294 height 22
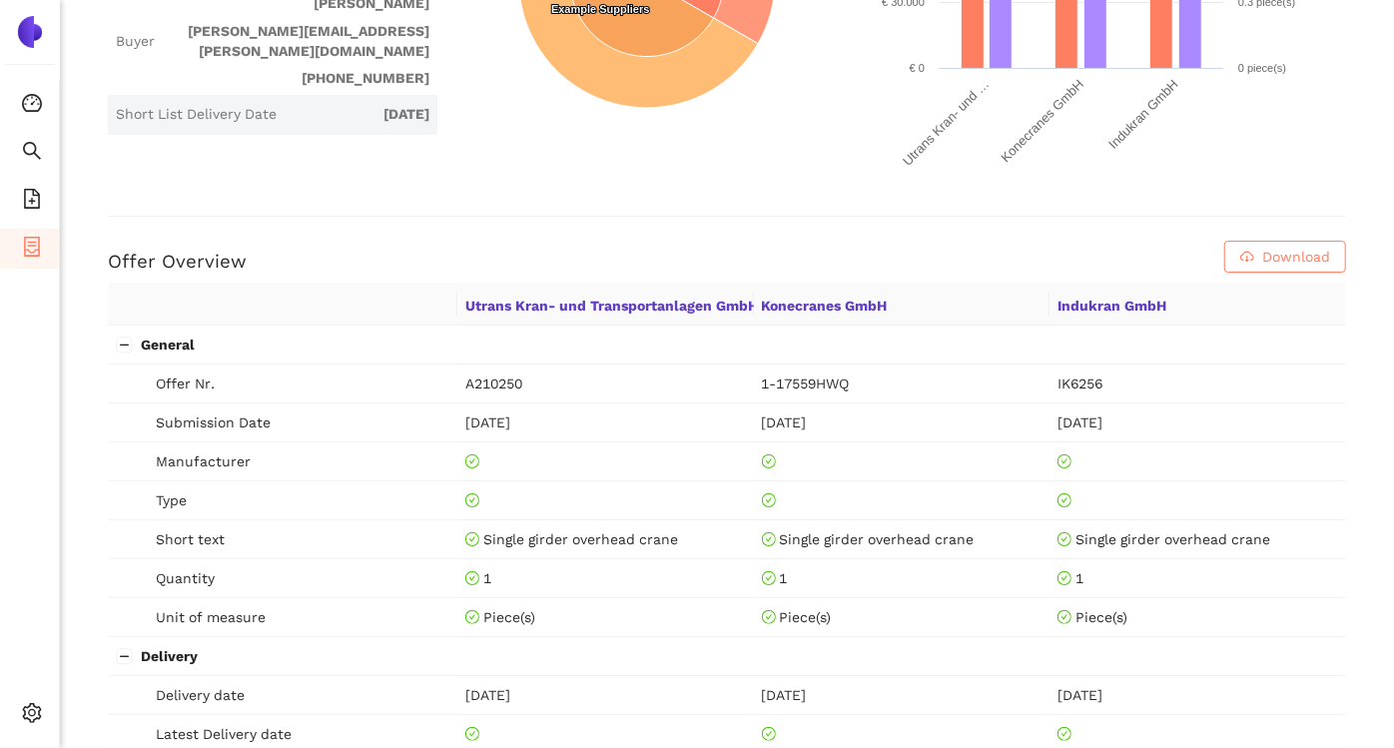
drag, startPoint x: 163, startPoint y: 427, endPoint x: 31, endPoint y: 252, distance: 219.7
click at [31, 252] on icon "container" at bounding box center [32, 247] width 20 height 20
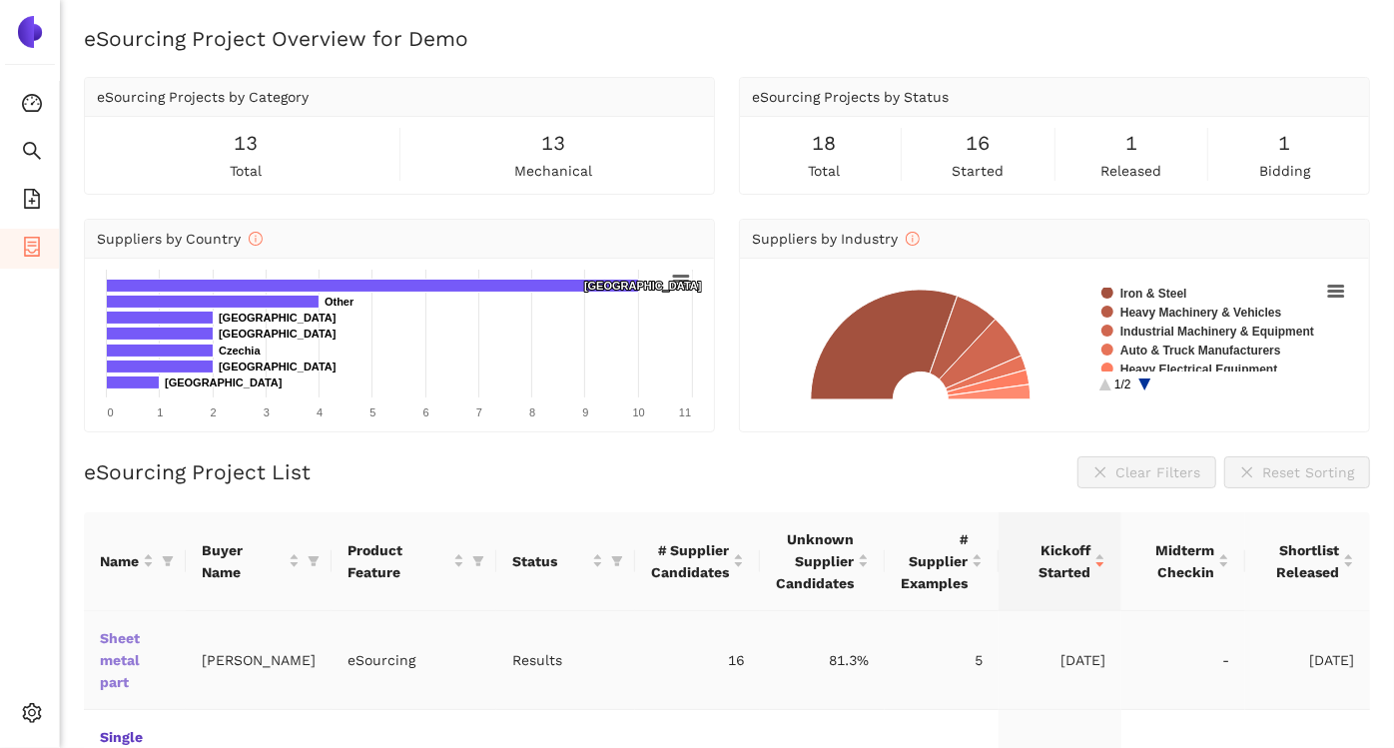
click at [0, 0] on link "Sheet metal part" at bounding box center [0, 0] width 0 height 0
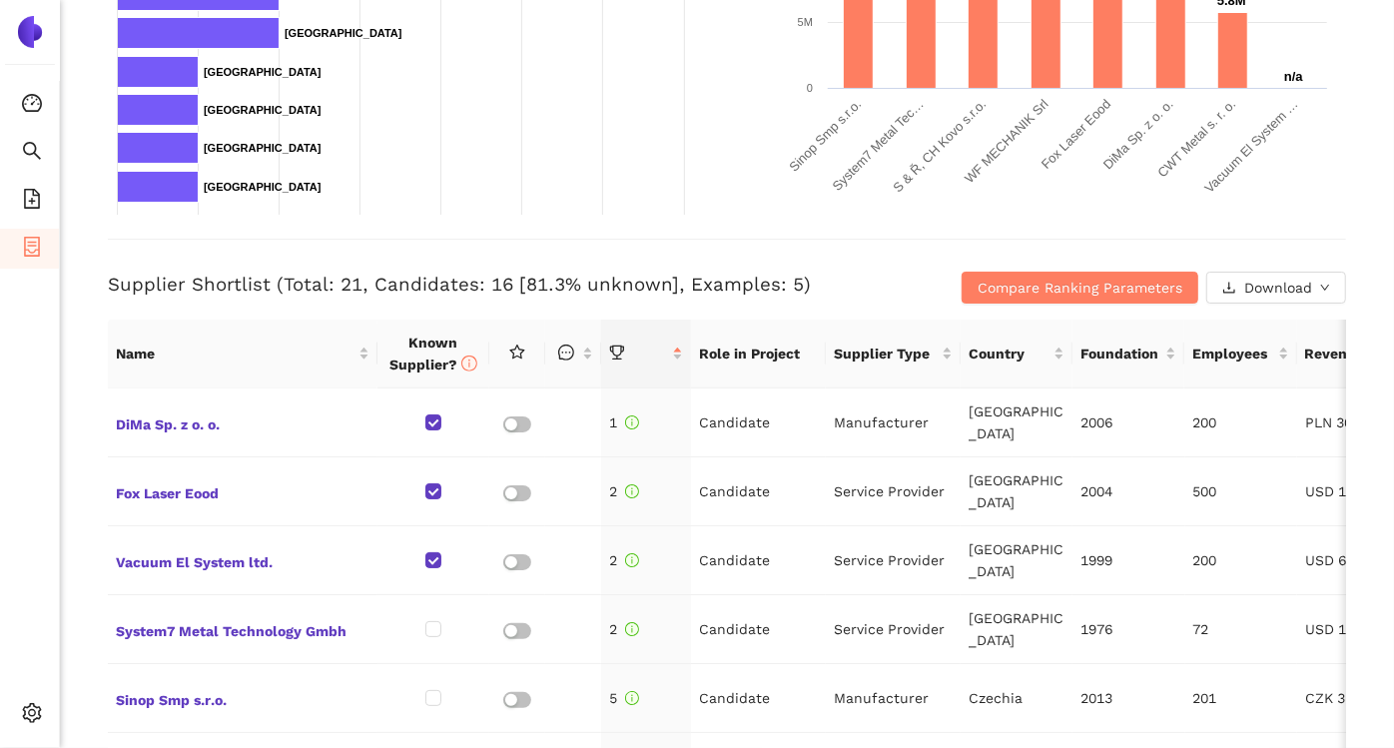
scroll to position [596, 0]
click at [1052, 277] on span "Compare Ranking Parameters" at bounding box center [1080, 288] width 205 height 22
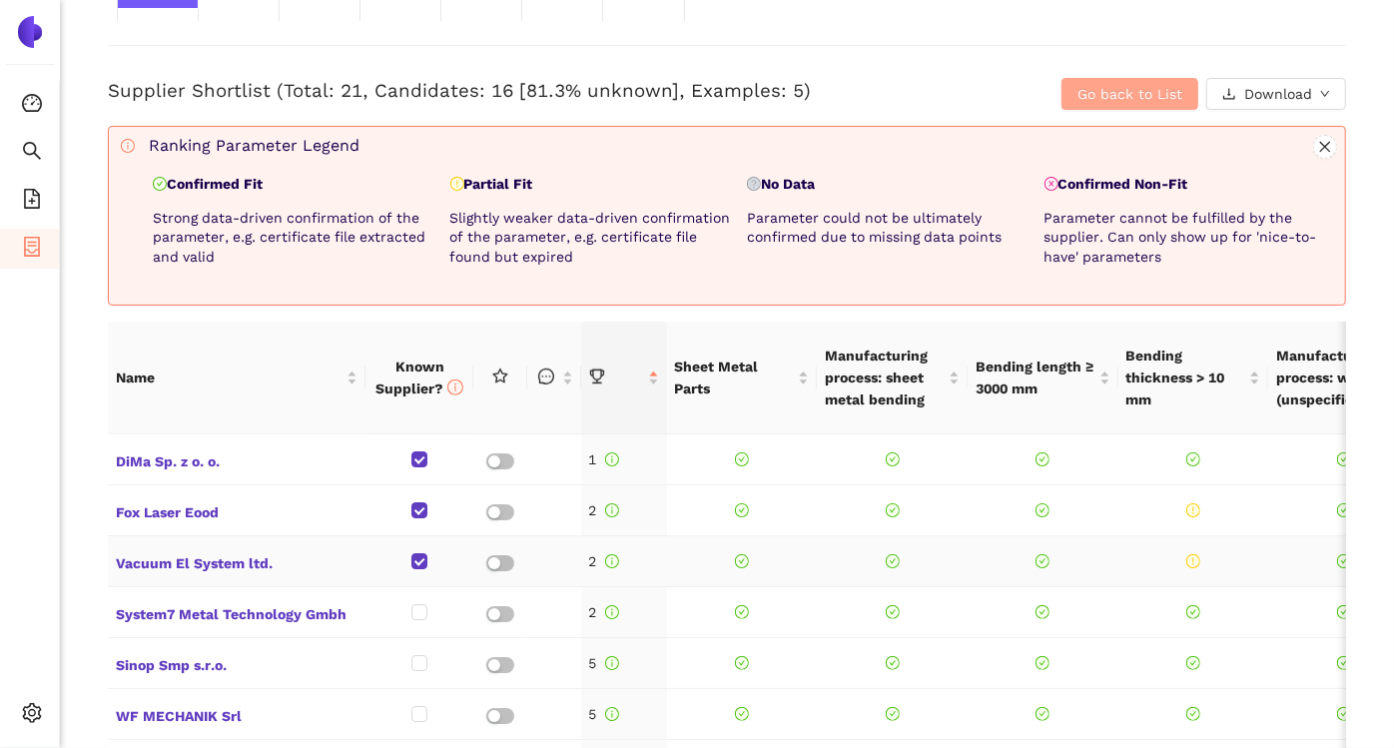
scroll to position [785, 0]
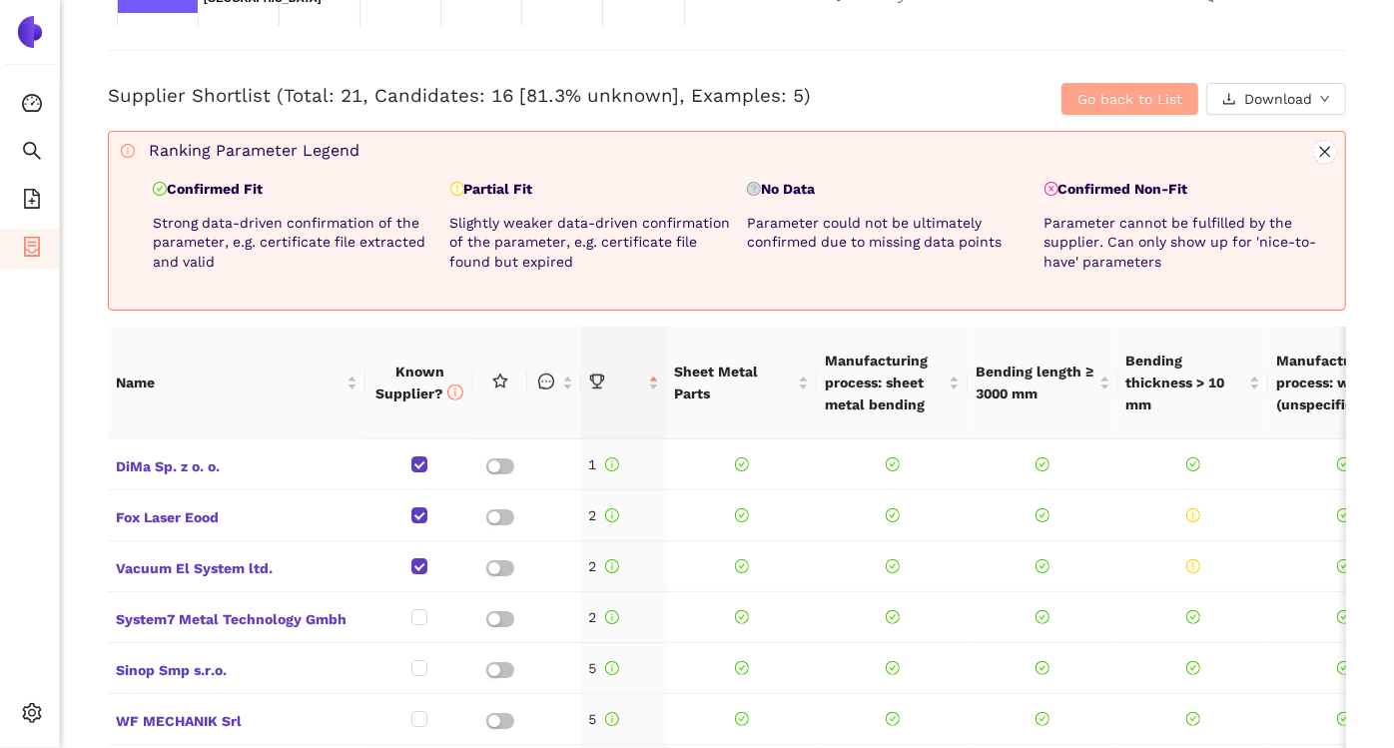
click at [1132, 100] on span "Go back to List" at bounding box center [1129, 99] width 105 height 22
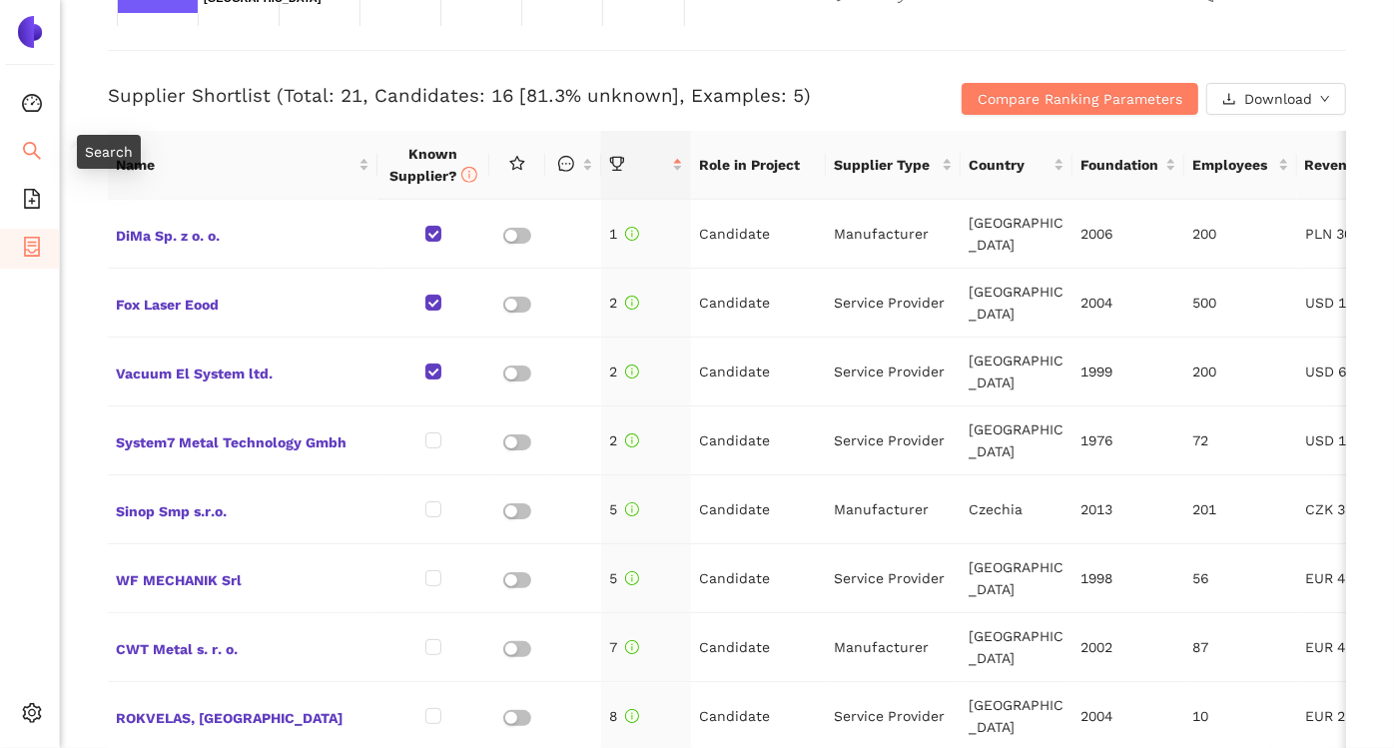
click at [22, 158] on icon "search" at bounding box center [32, 151] width 20 height 20
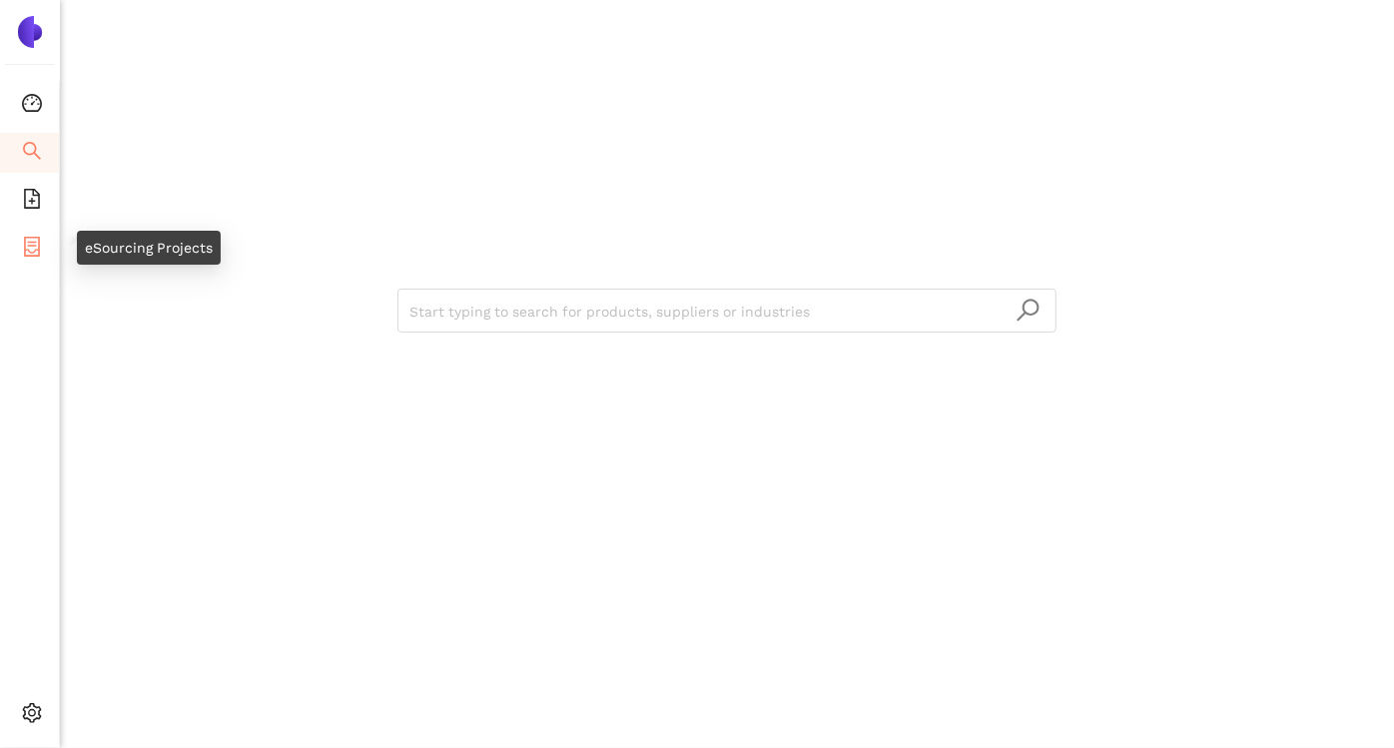
click at [34, 252] on icon "container" at bounding box center [32, 247] width 20 height 20
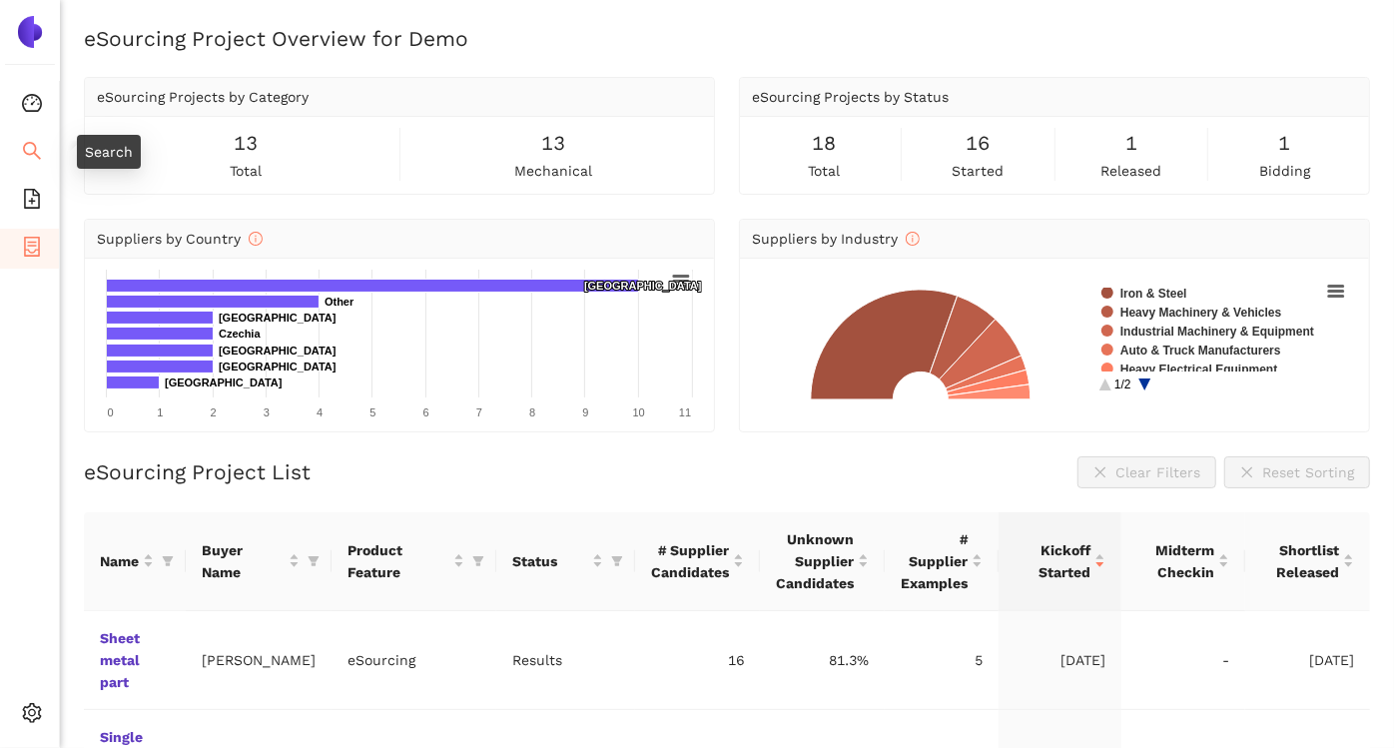
click at [28, 150] on icon "search" at bounding box center [32, 151] width 20 height 20
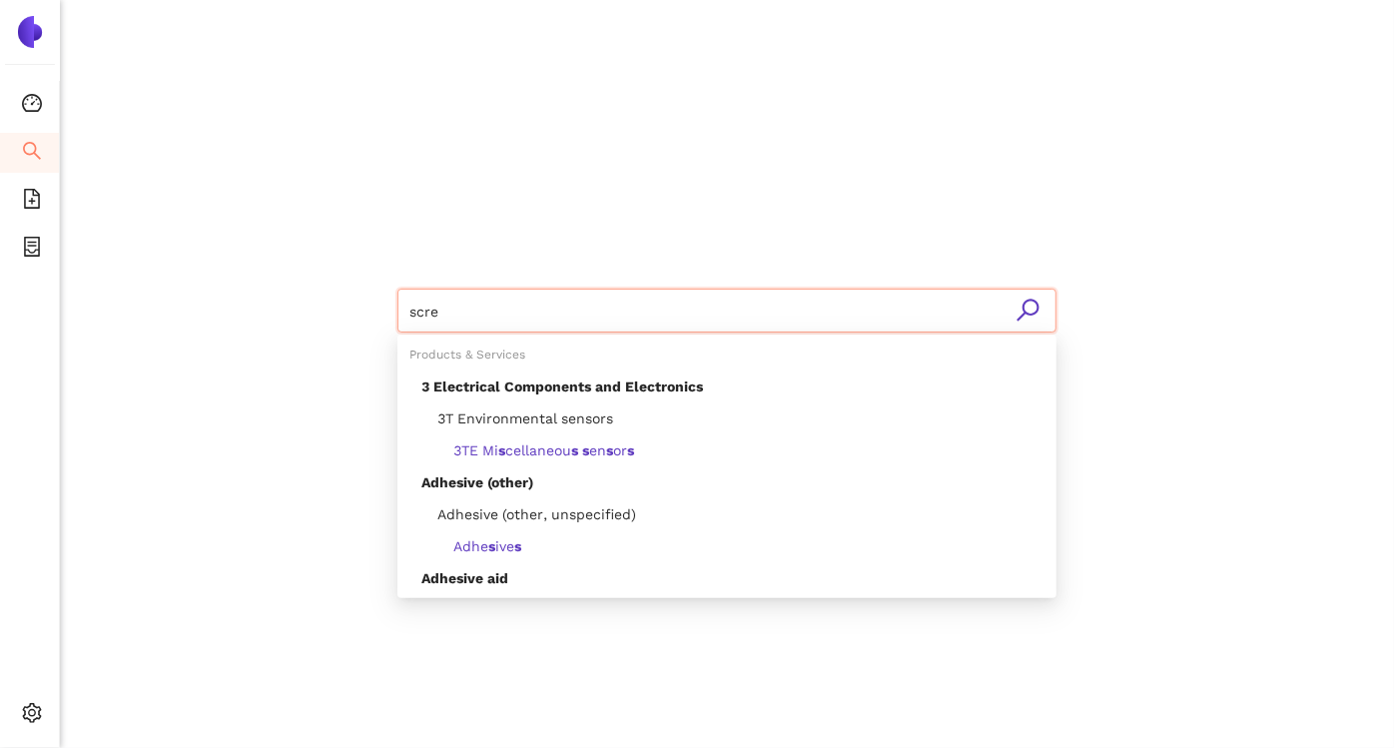
type input "screw"
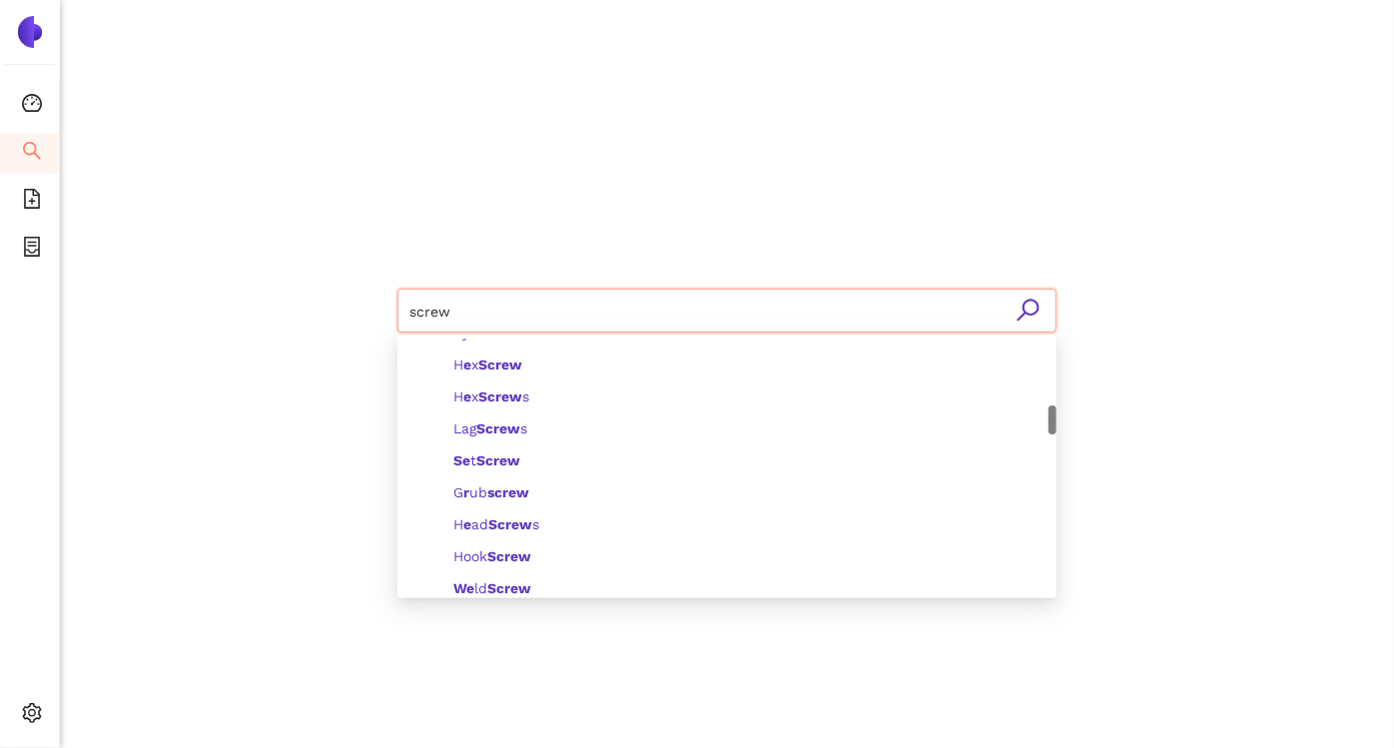
scroll to position [460, 0]
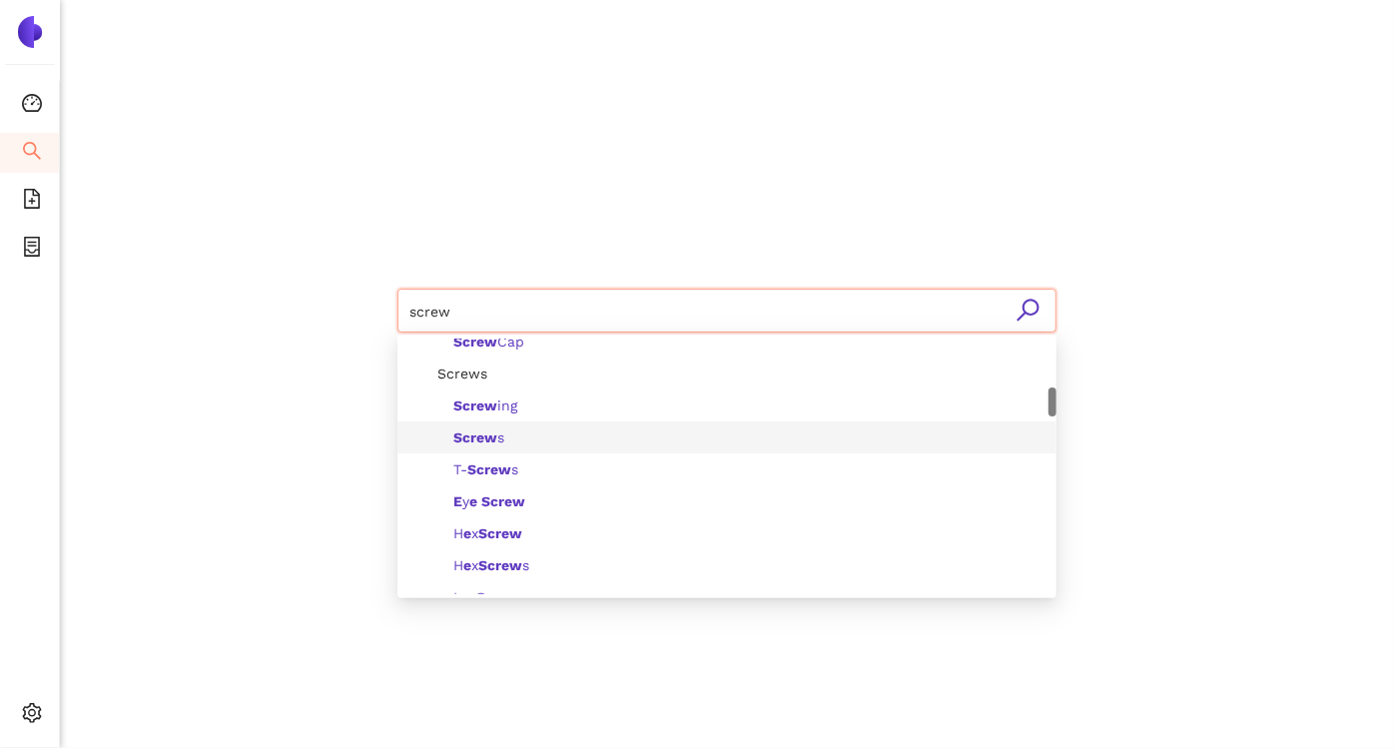
click at [502, 437] on span "Screw s" at bounding box center [478, 437] width 51 height 16
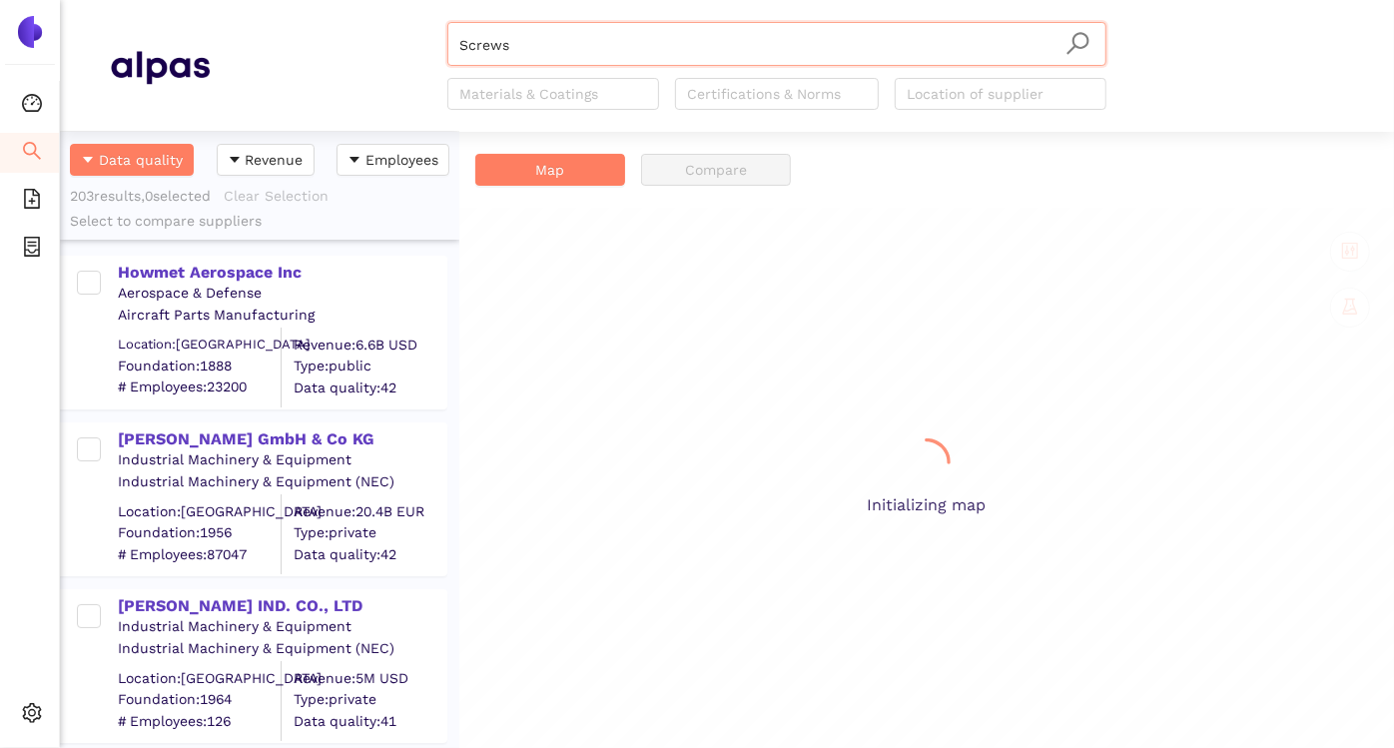
scroll to position [599, 381]
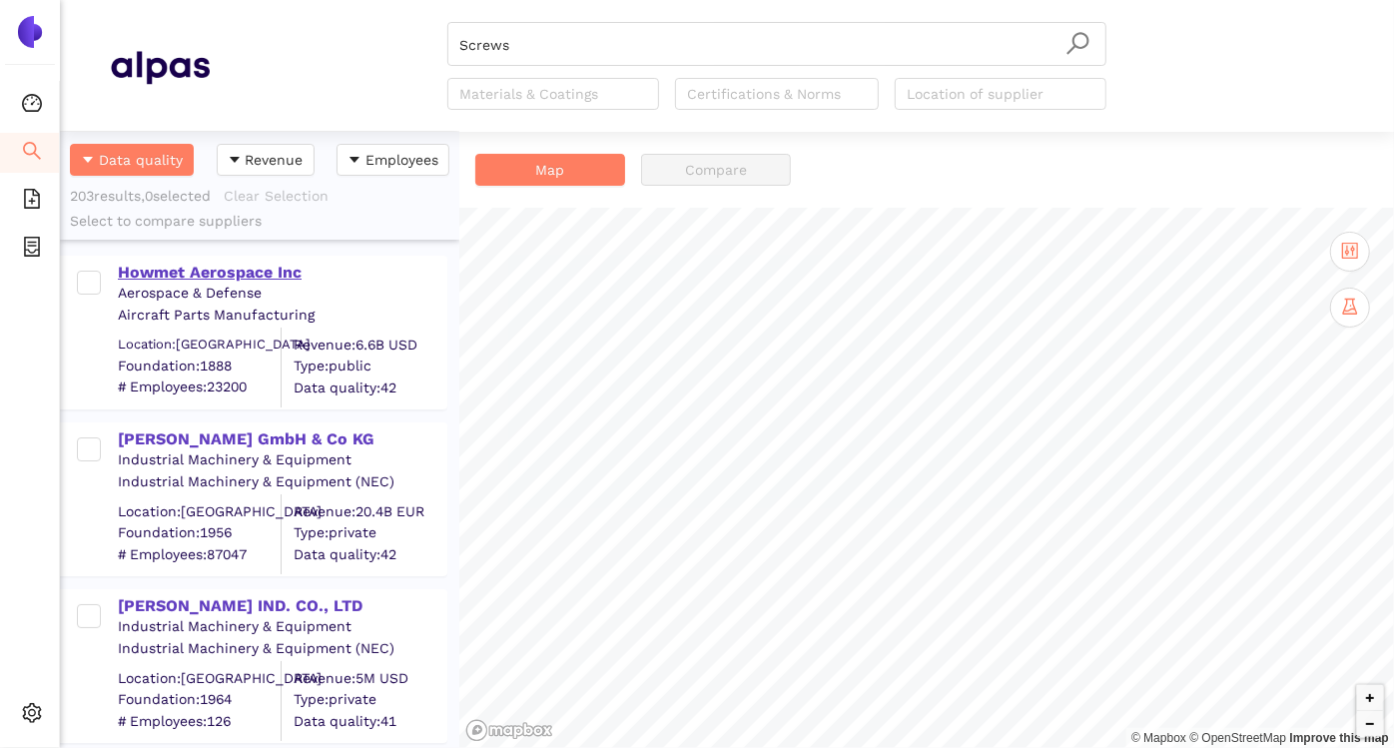
click at [186, 272] on div "Howmet Aerospace Inc" at bounding box center [282, 273] width 328 height 22
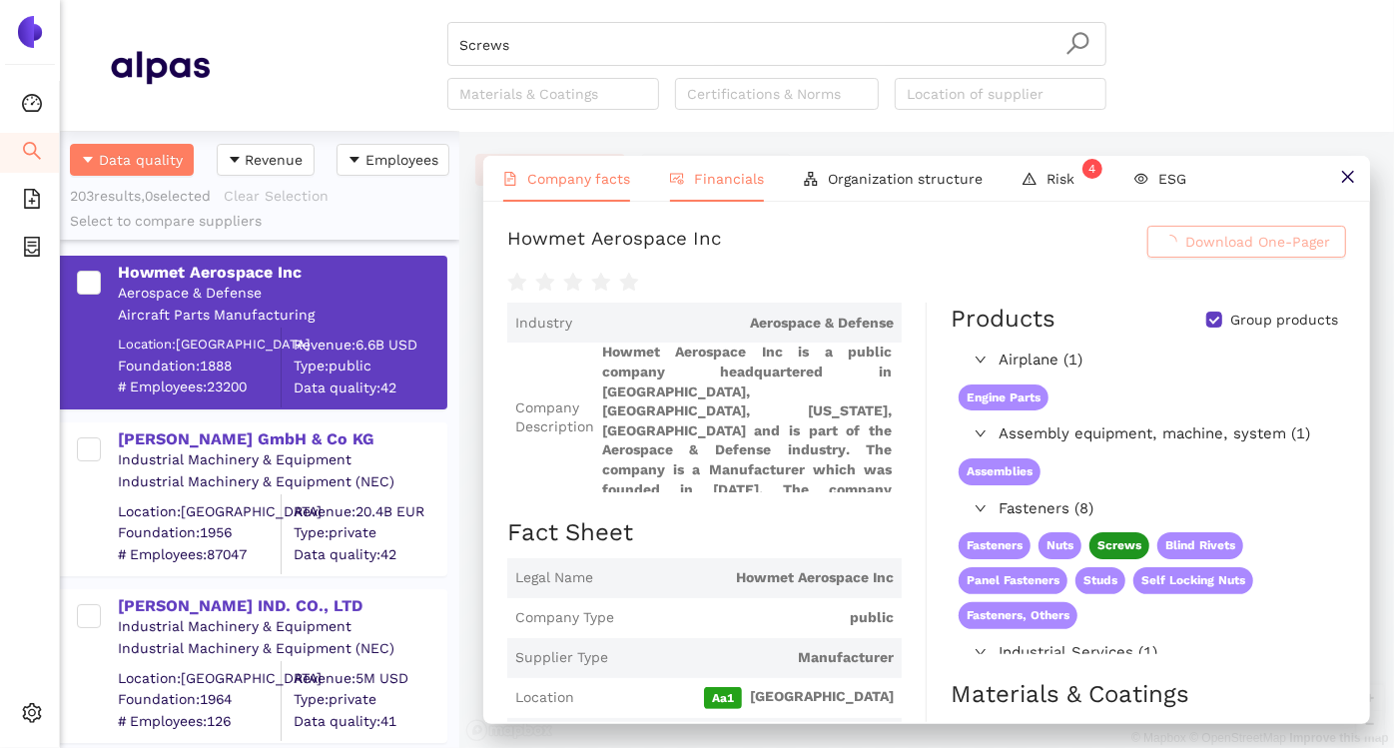
drag, startPoint x: 709, startPoint y: 189, endPoint x: 755, endPoint y: 160, distance: 54.3
click at [709, 189] on li "Financials" at bounding box center [717, 179] width 134 height 46
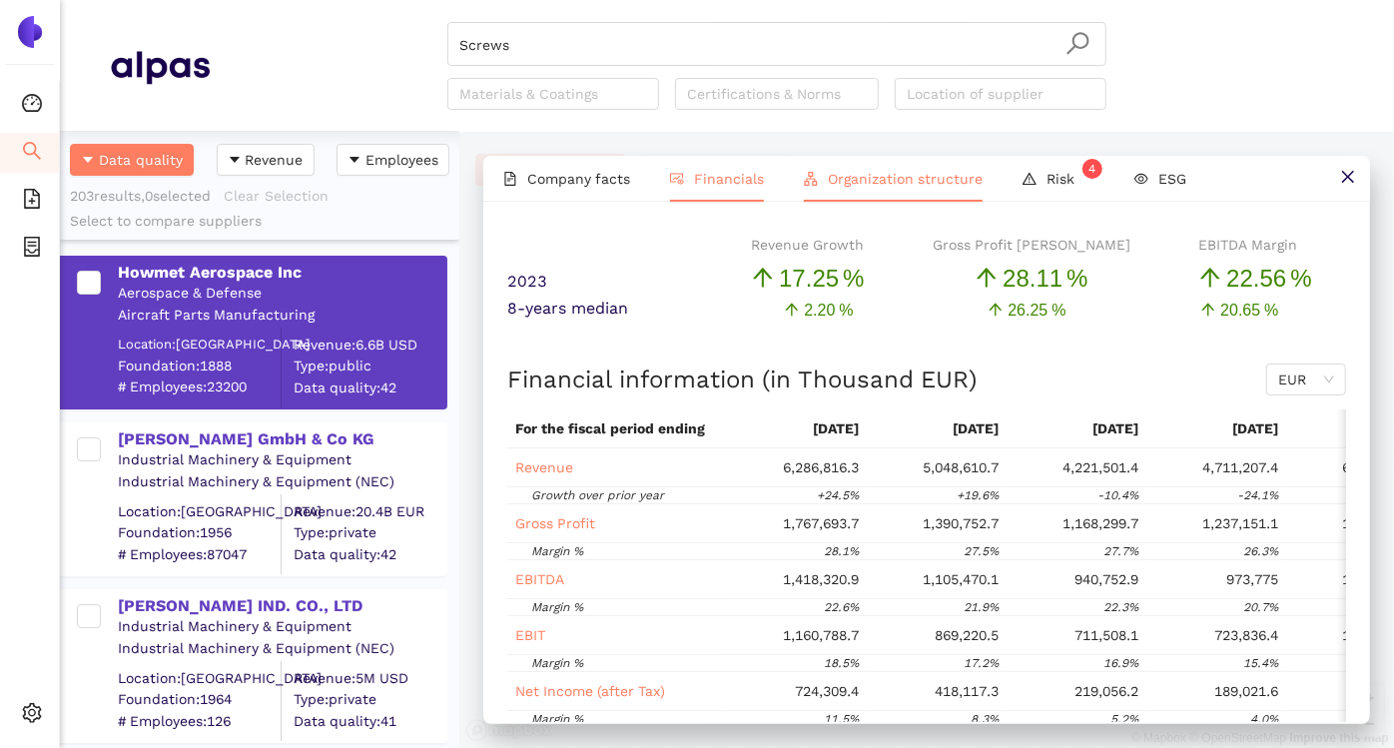
click at [901, 185] on span "Organization structure" at bounding box center [905, 179] width 155 height 16
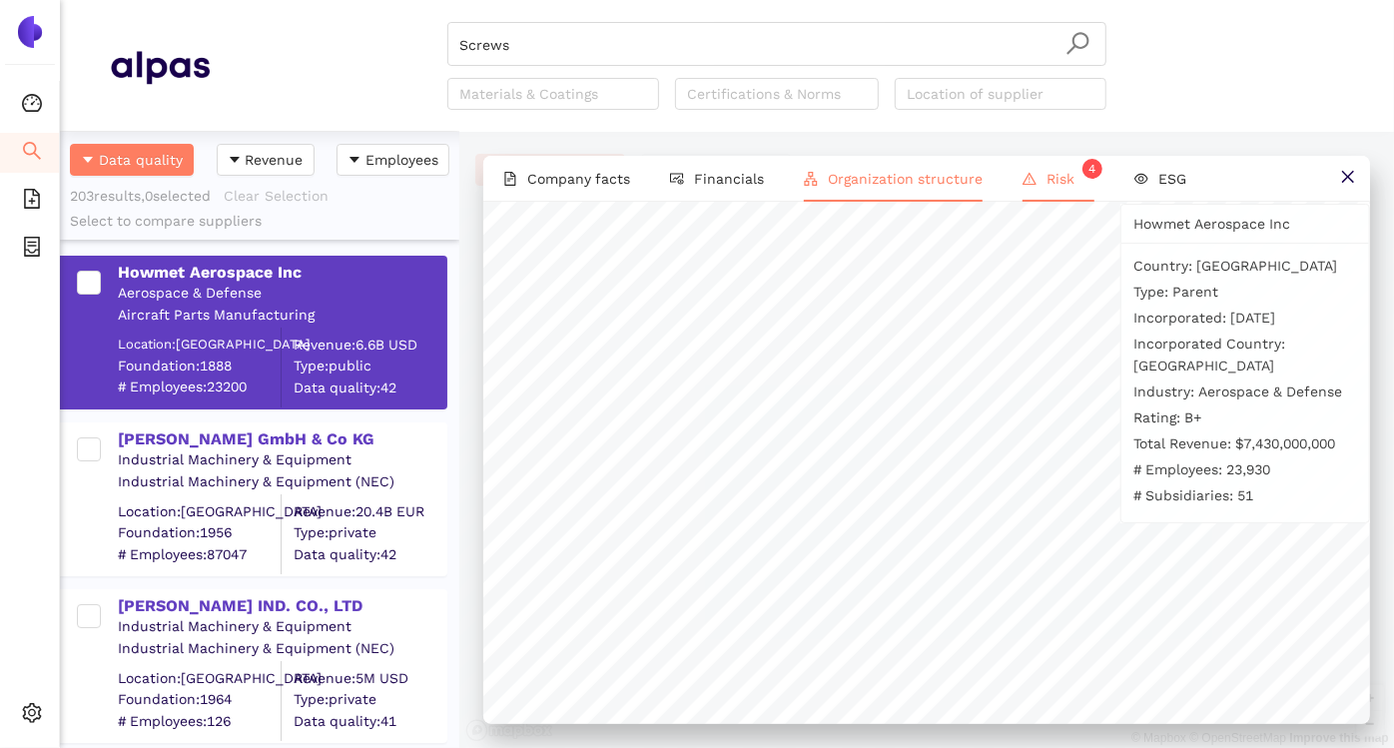
click at [1045, 168] on li "Risk 4" at bounding box center [1059, 179] width 112 height 46
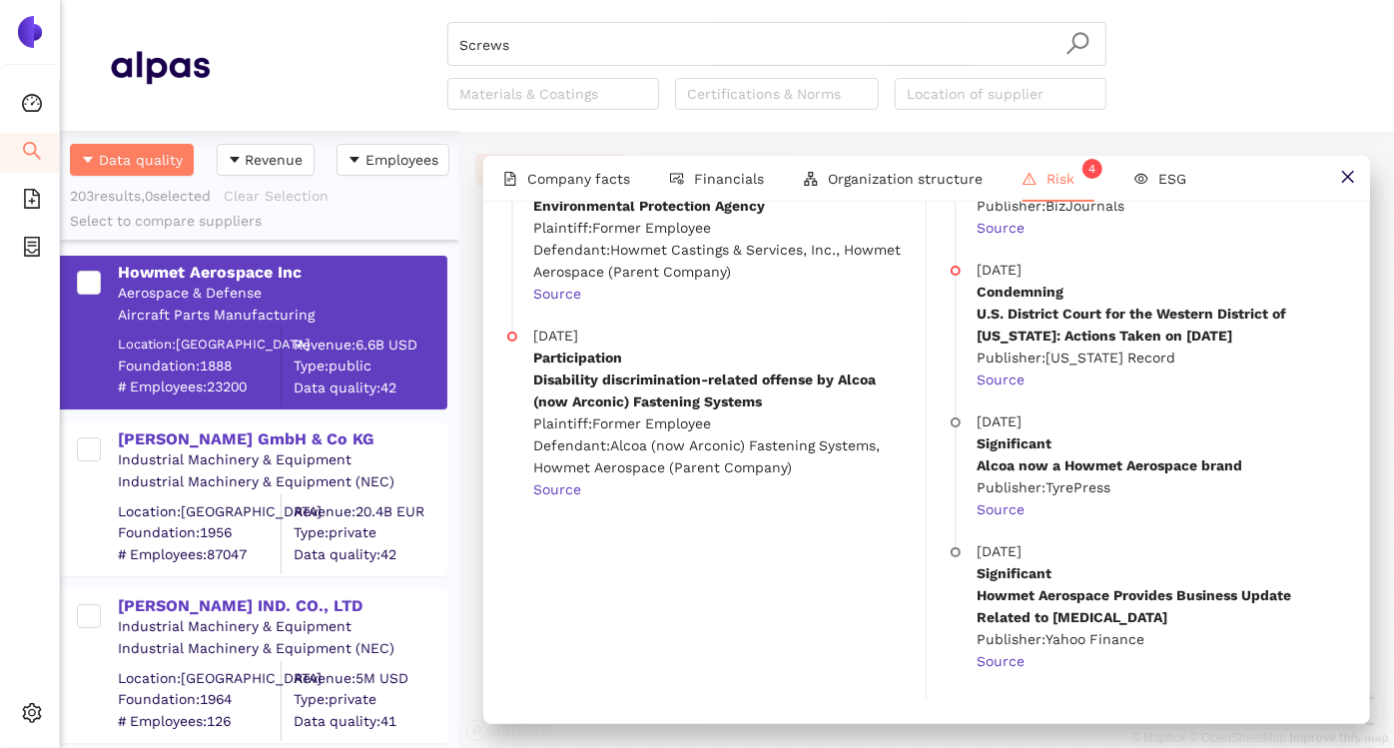
scroll to position [0, 0]
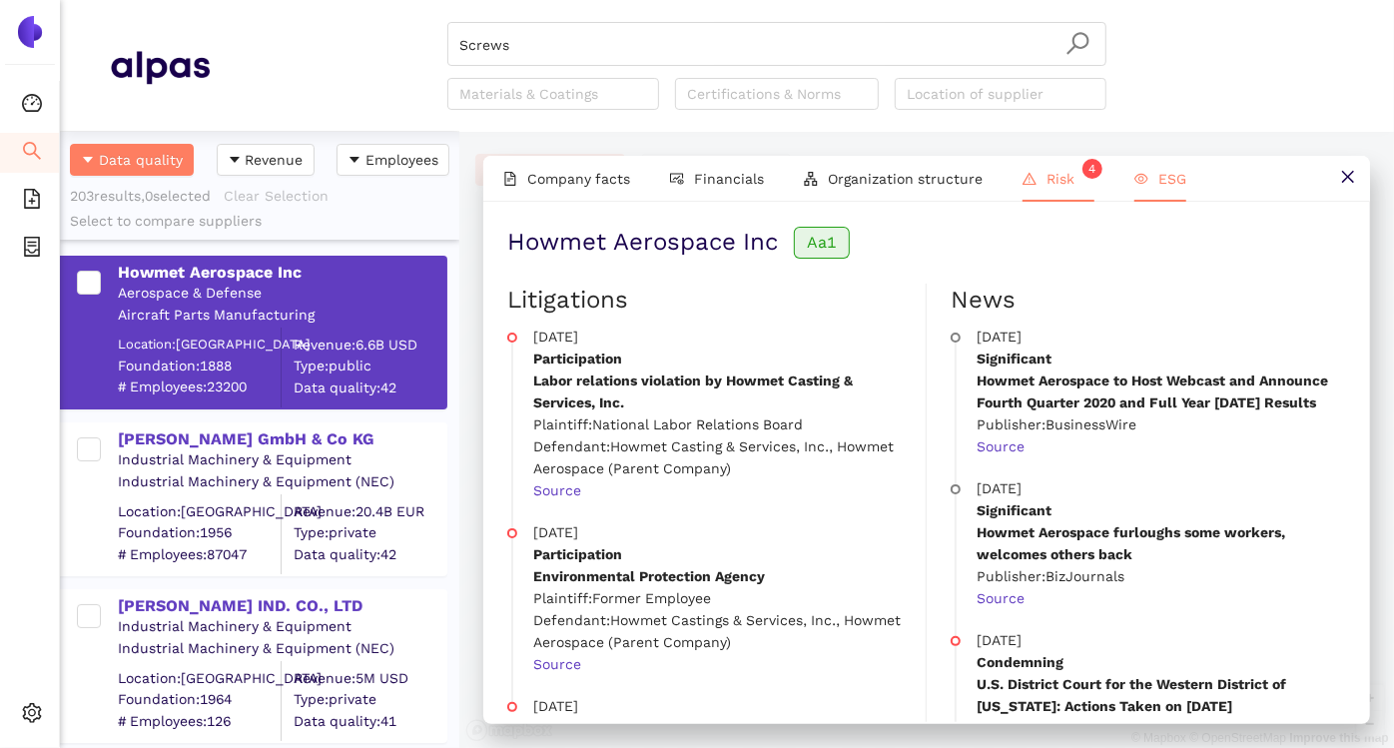
click at [1129, 185] on li "ESG" at bounding box center [1160, 179] width 92 height 46
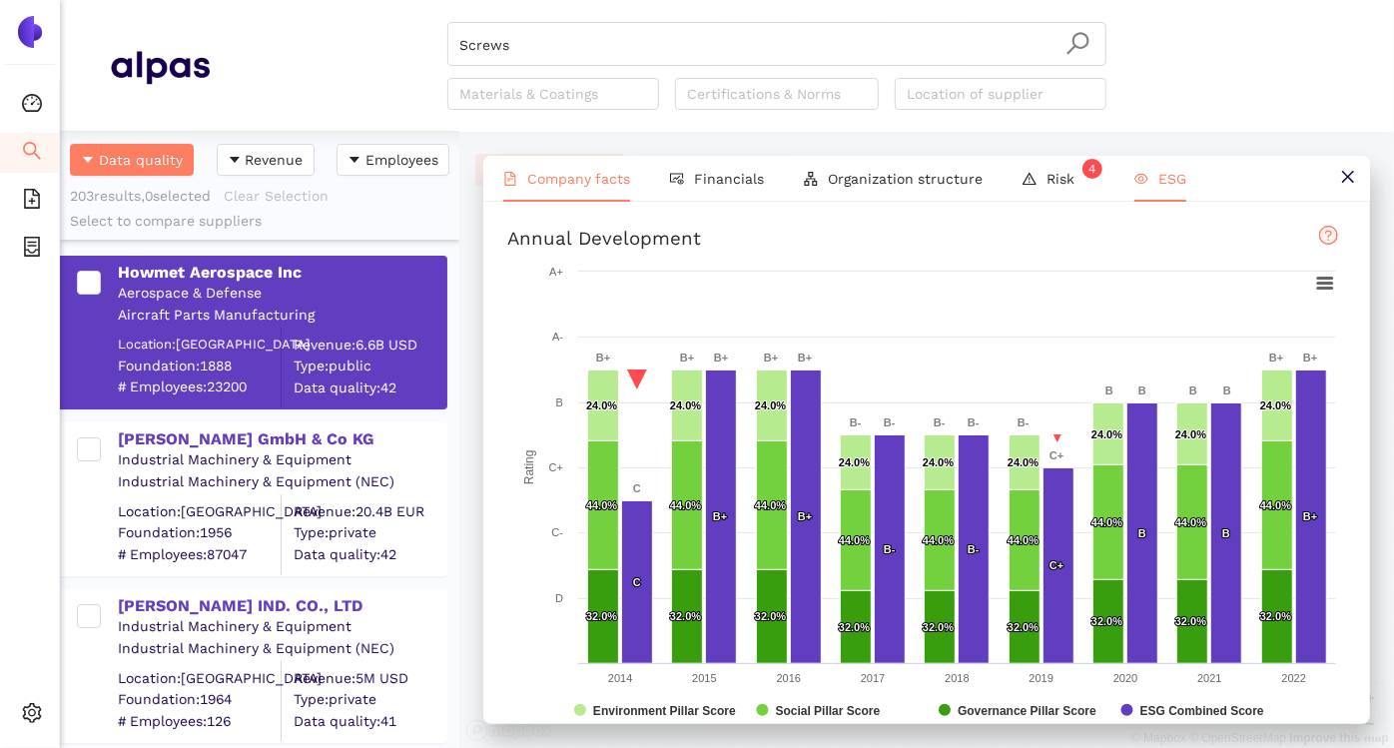
click at [595, 164] on li "Company facts" at bounding box center [566, 179] width 167 height 46
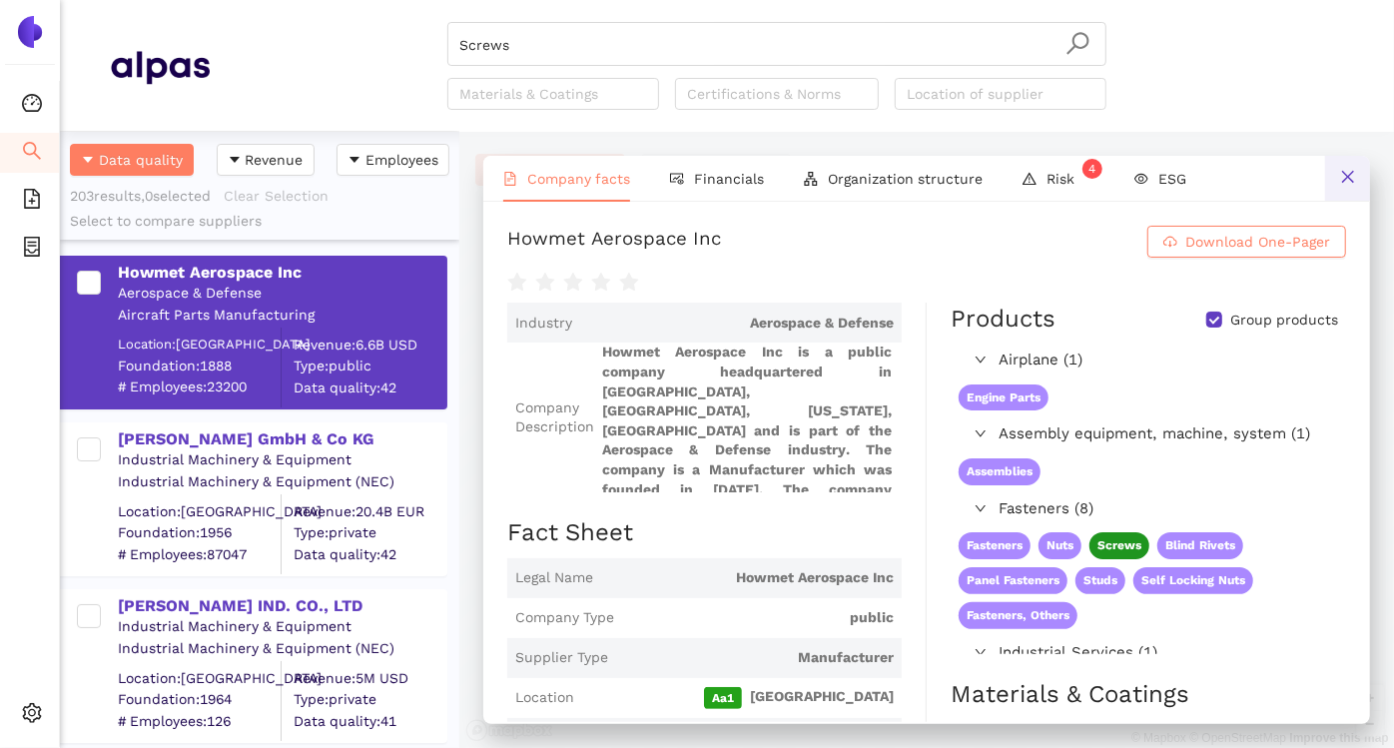
click at [1340, 181] on icon "close" at bounding box center [1348, 177] width 16 height 16
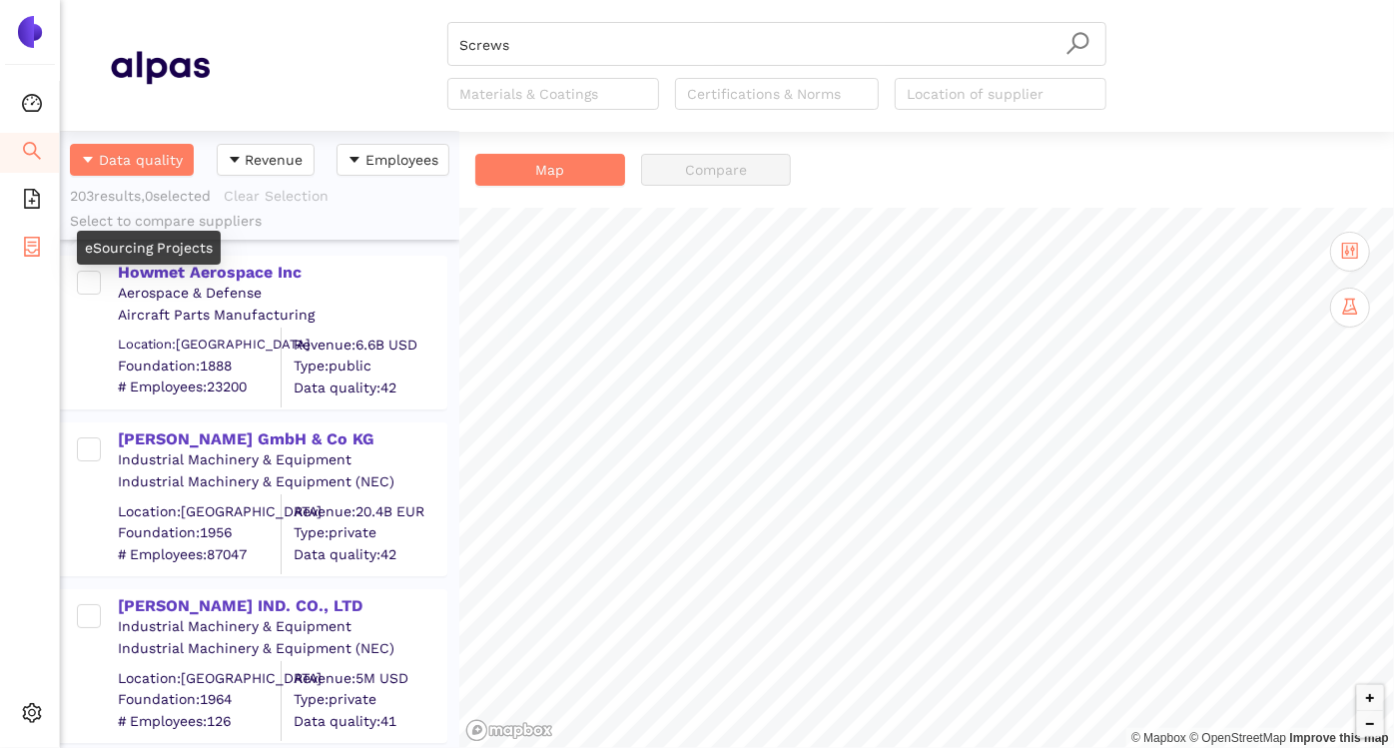
click at [19, 251] on li "eSourcing Projects" at bounding box center [29, 249] width 59 height 40
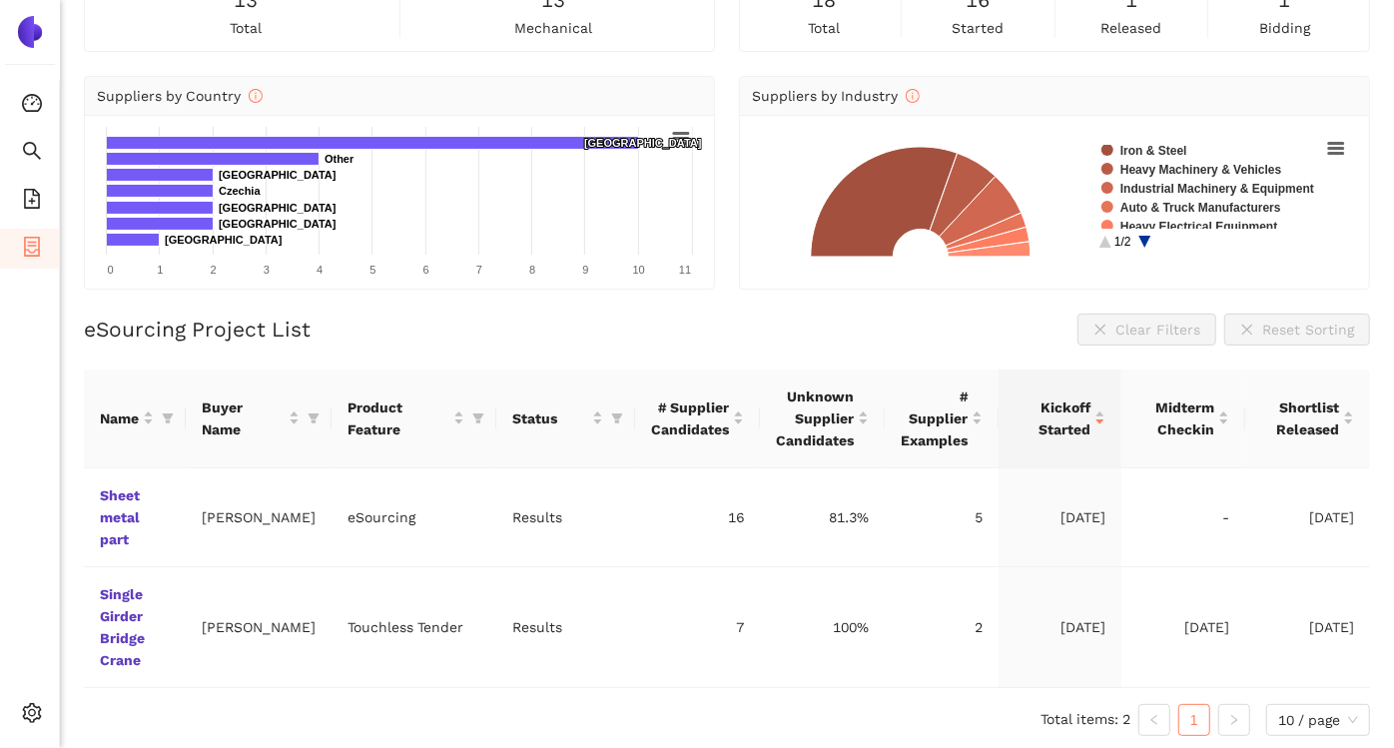
scroll to position [144, 0]
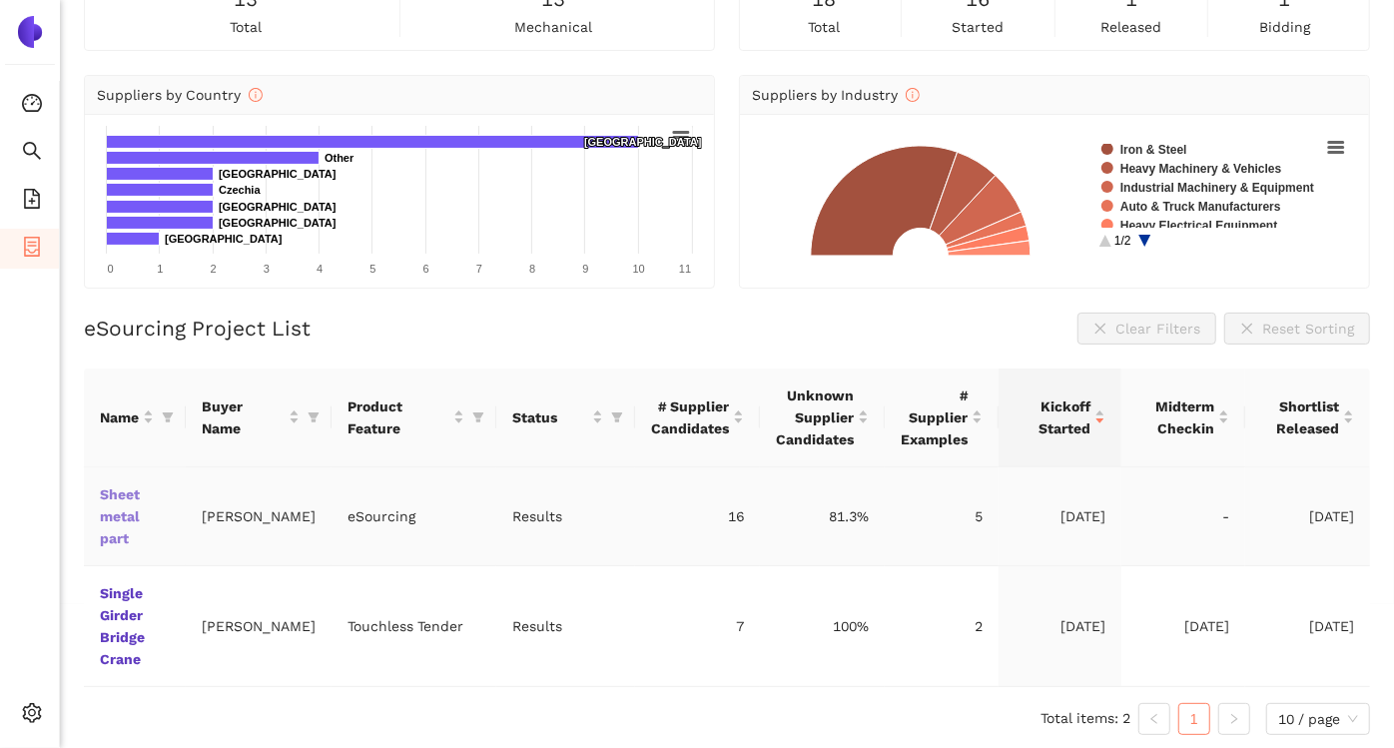
click at [0, 0] on link "Sheet metal part" at bounding box center [0, 0] width 0 height 0
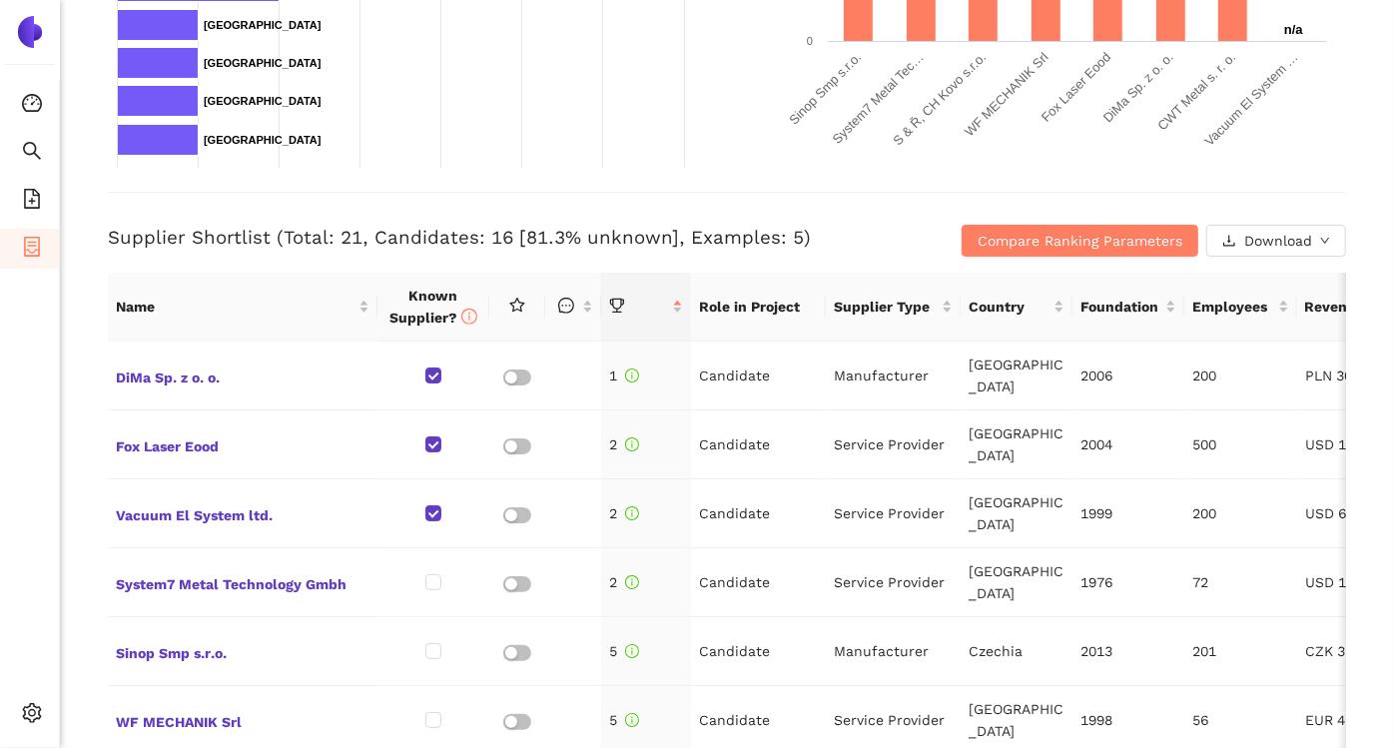
scroll to position [704, 0]
